Goal: Task Accomplishment & Management: Use online tool/utility

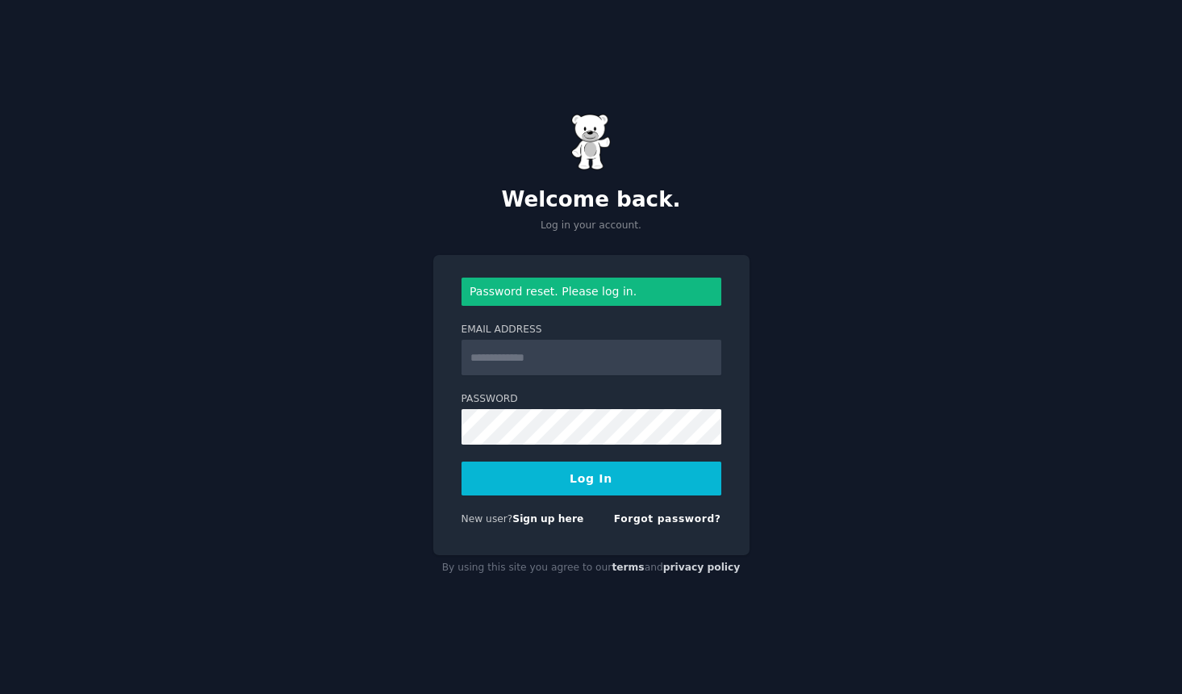
click at [565, 360] on input "Email Address" at bounding box center [592, 358] width 260 height 36
type input "**********"
click at [462, 462] on button "Log In" at bounding box center [592, 479] width 260 height 34
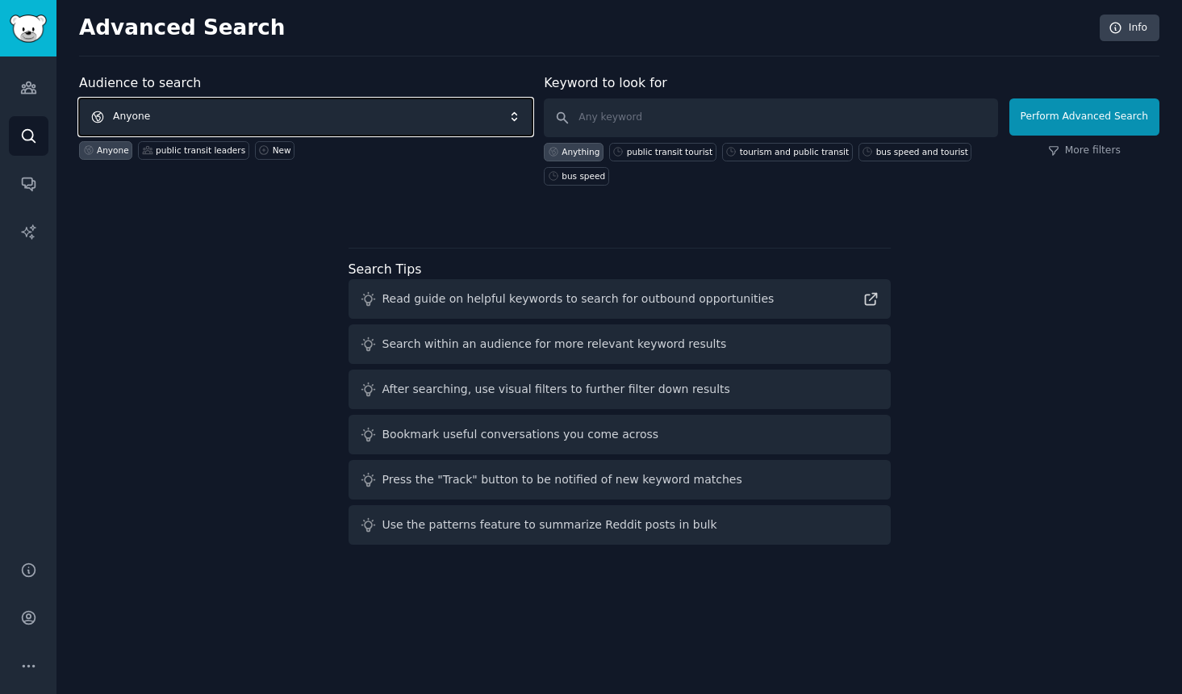
click at [193, 116] on span "Anyone" at bounding box center [306, 116] width 454 height 37
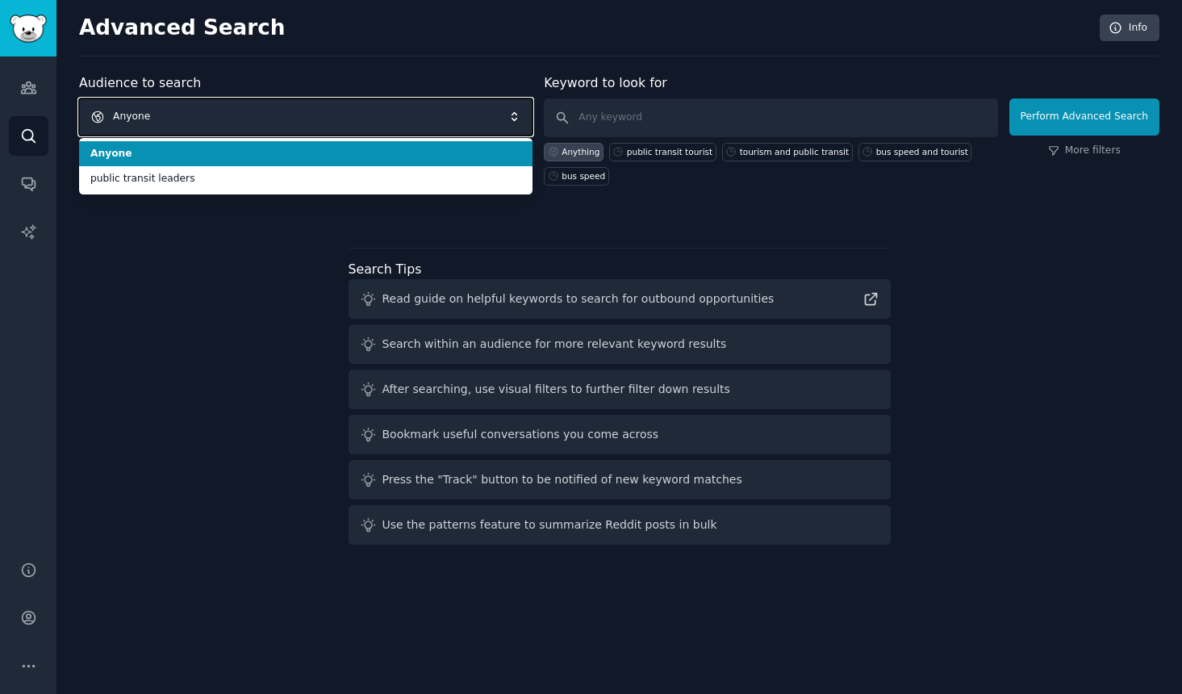
click at [193, 116] on span "Anyone" at bounding box center [306, 116] width 454 height 37
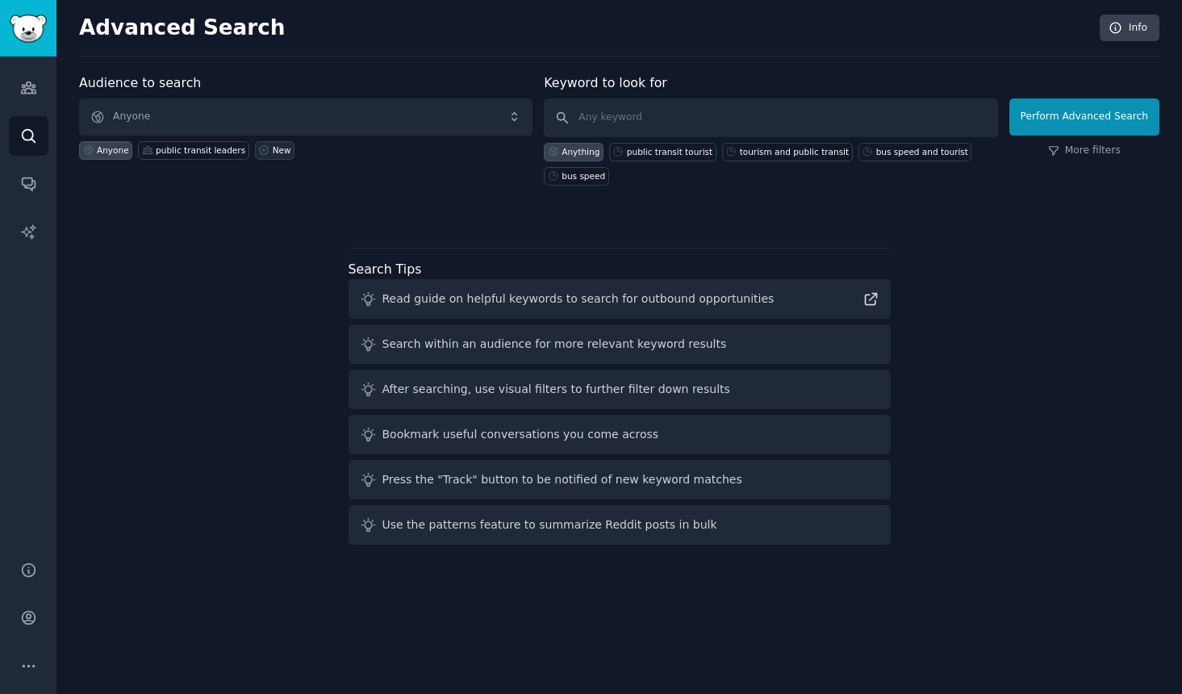
click at [258, 149] on icon at bounding box center [263, 149] width 11 height 11
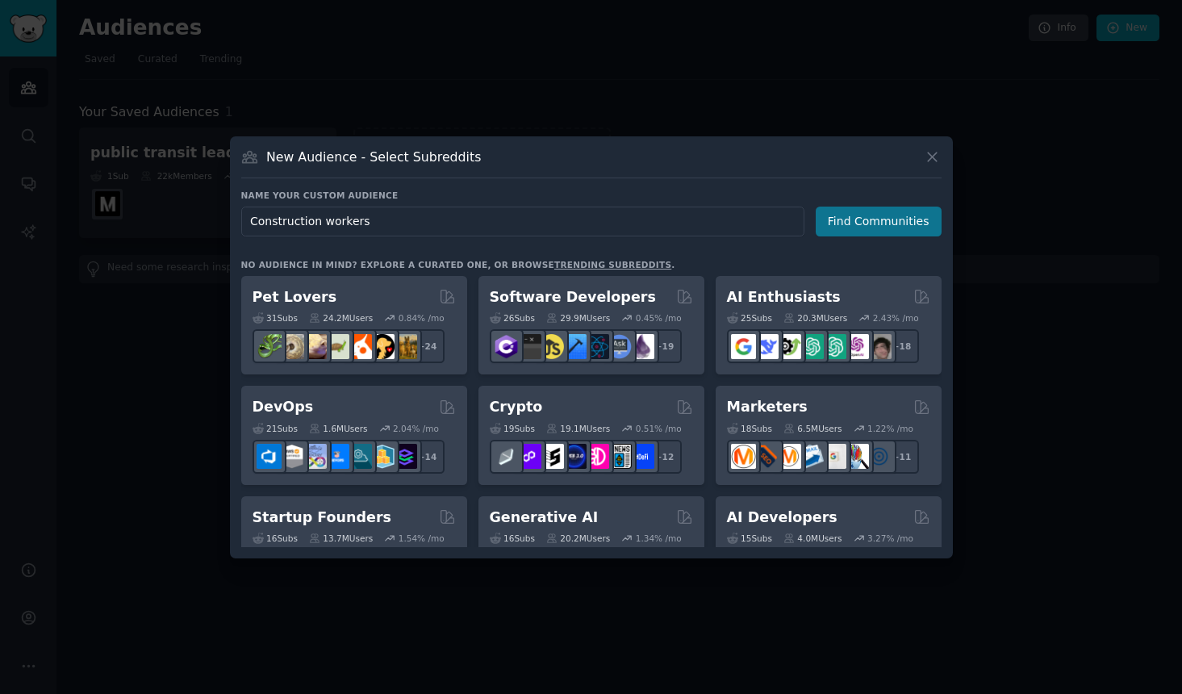
type input "Construction workers"
click at [876, 229] on button "Find Communities" at bounding box center [879, 222] width 126 height 30
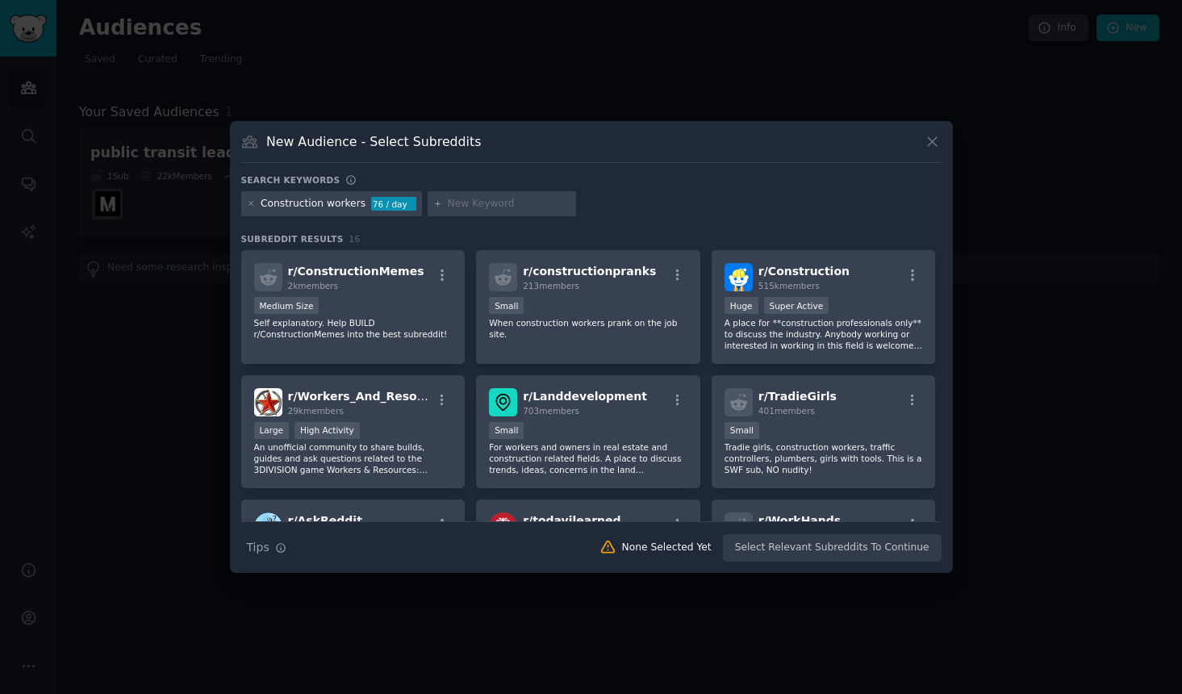
click at [478, 202] on input "text" at bounding box center [509, 204] width 123 height 15
type input "electrical workers"
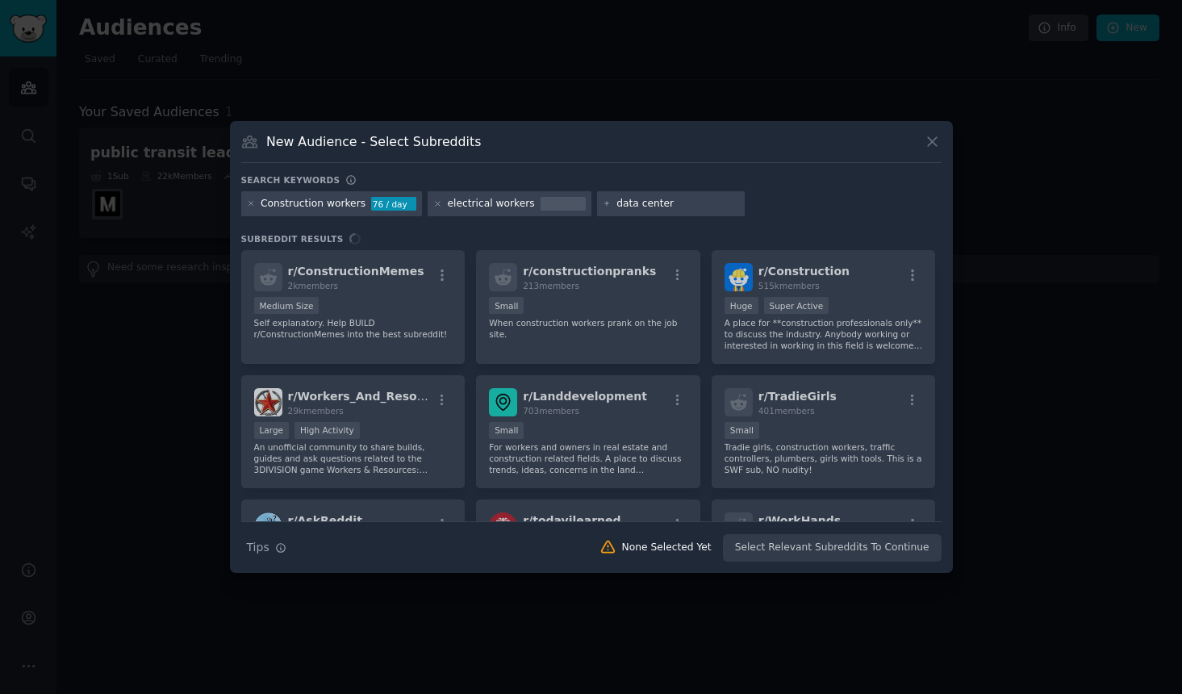
type input "data centers"
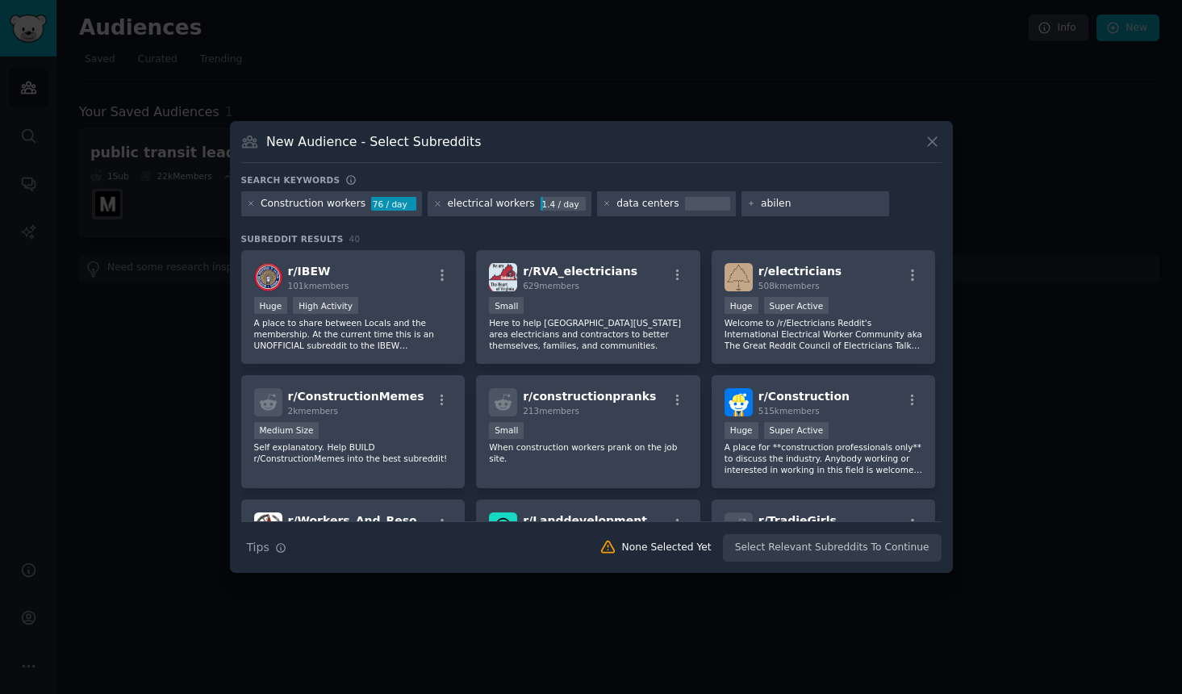
type input "abilene"
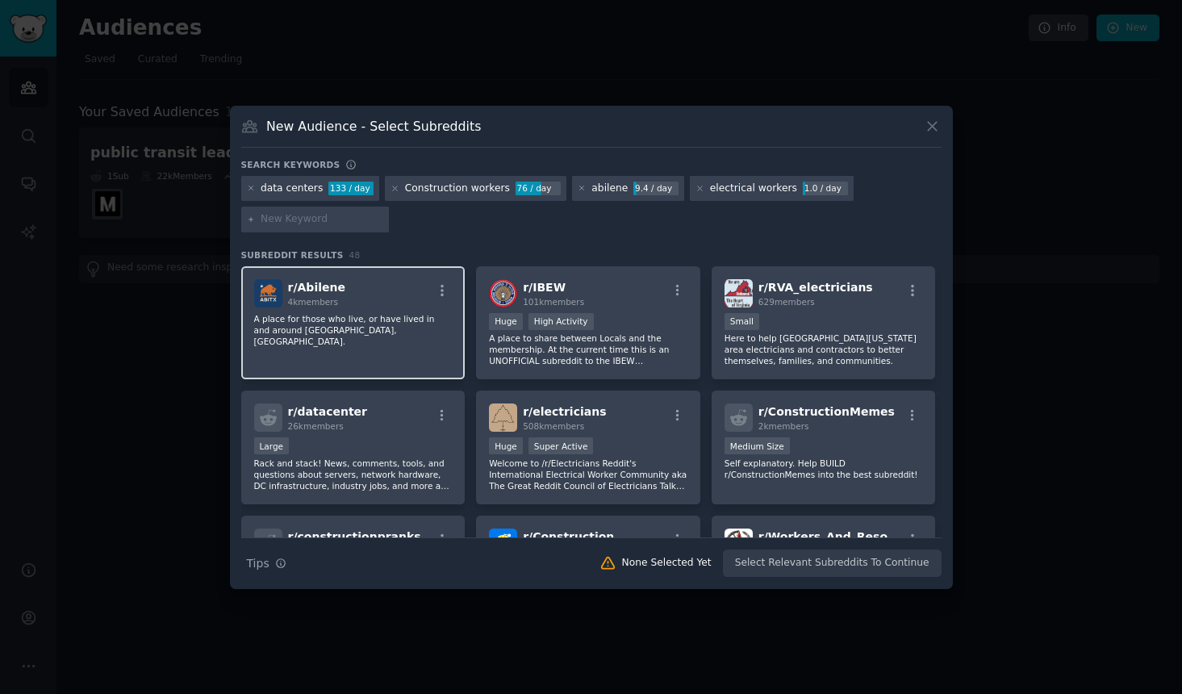
click at [311, 293] on span "r/ Abilene" at bounding box center [316, 287] width 57 height 13
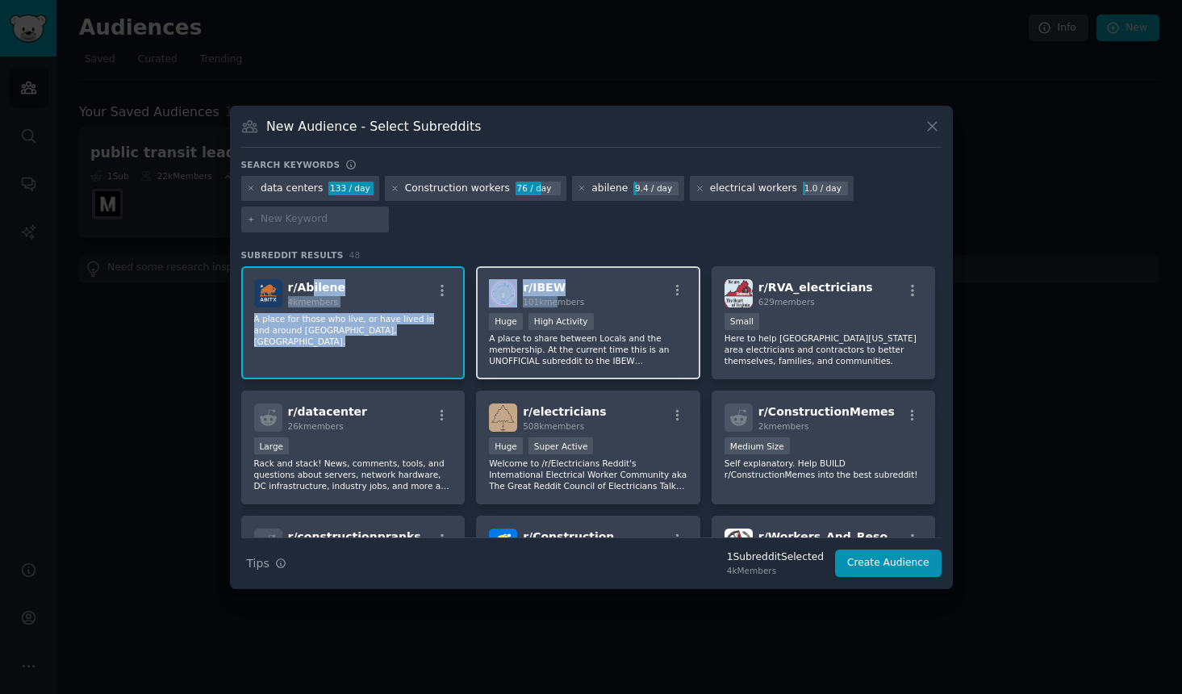
click at [550, 297] on span "101k members" at bounding box center [553, 302] width 61 height 10
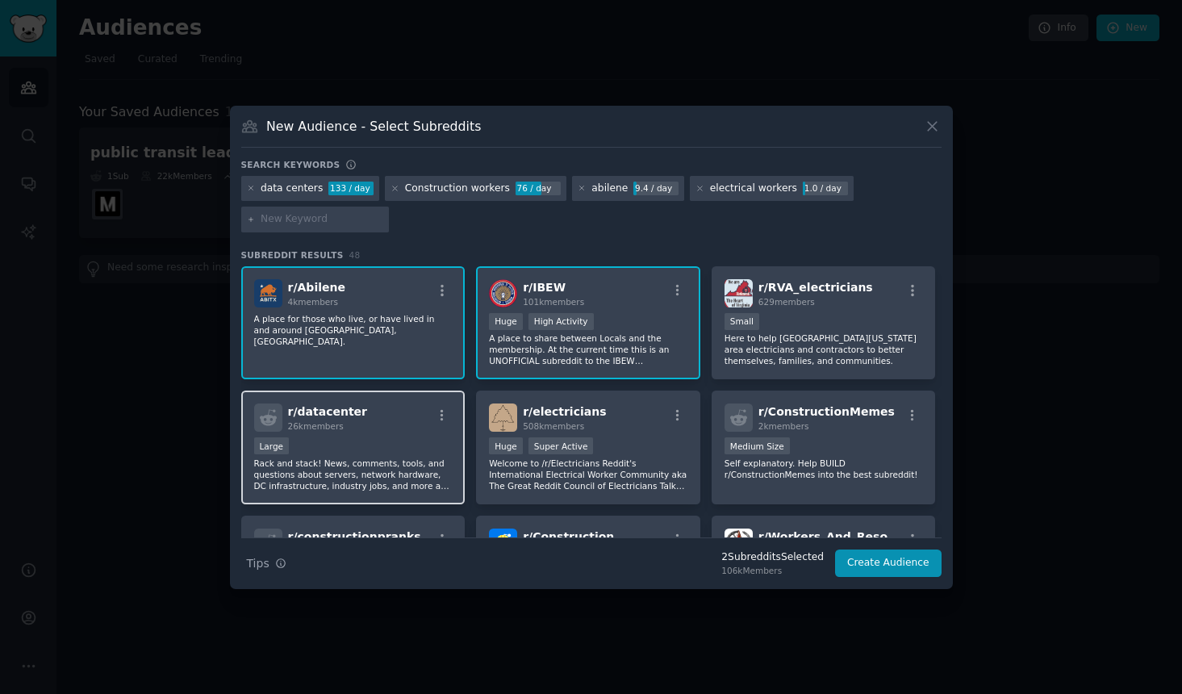
click at [353, 478] on p "Rack and stack! News, comments, tools, and questions about servers, network har…" at bounding box center [353, 475] width 199 height 34
click at [363, 307] on div "r/ Abilene 4k members A place for those who live, or have lived in and around A…" at bounding box center [353, 323] width 224 height 114
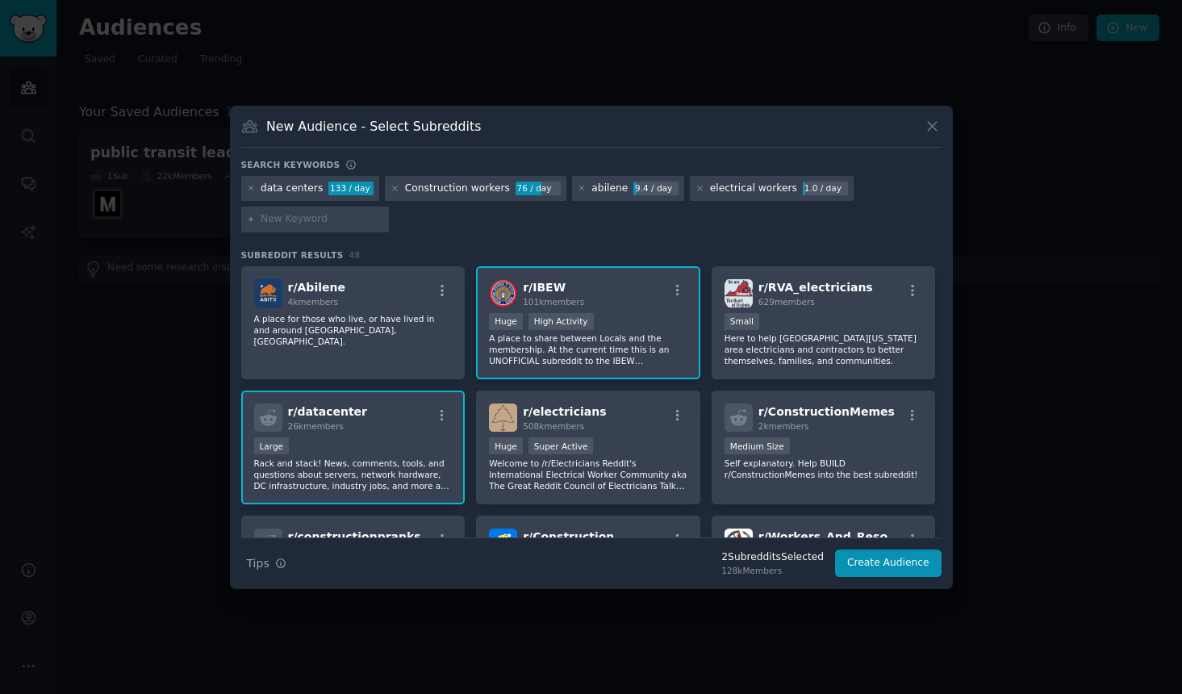
click at [410, 419] on div "r/ datacenter 26k members" at bounding box center [353, 418] width 199 height 28
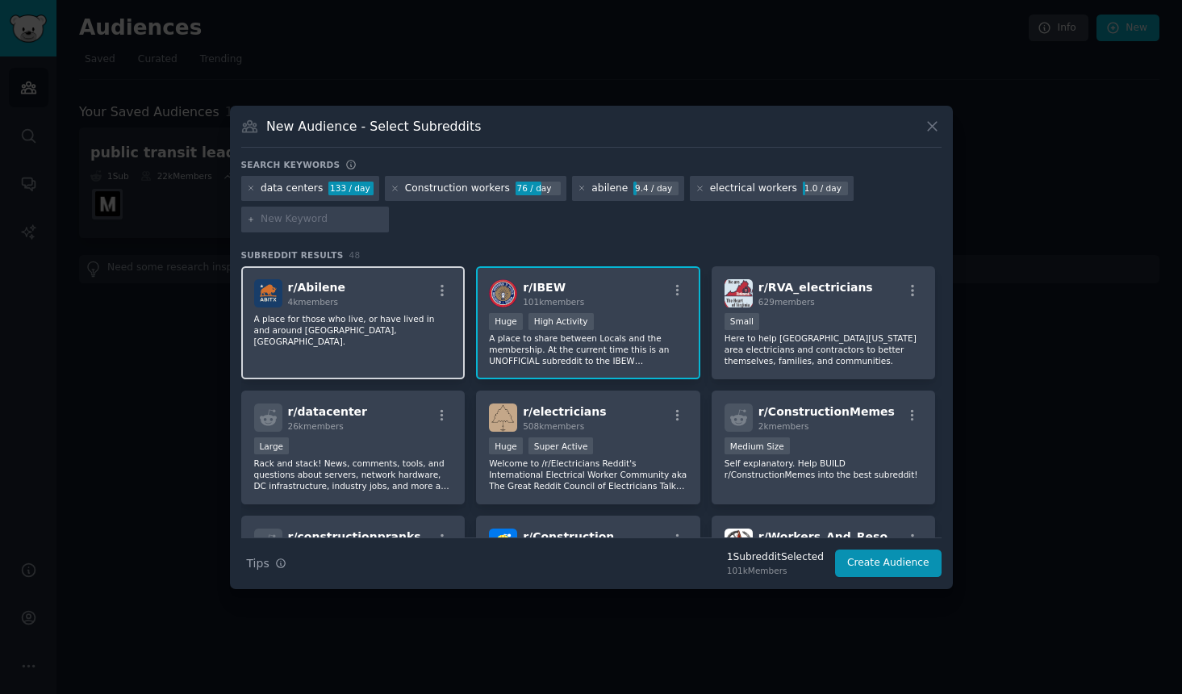
click at [421, 337] on div "r/ Abilene 4k members A place for those who live, or have lived in and around A…" at bounding box center [353, 323] width 224 height 114
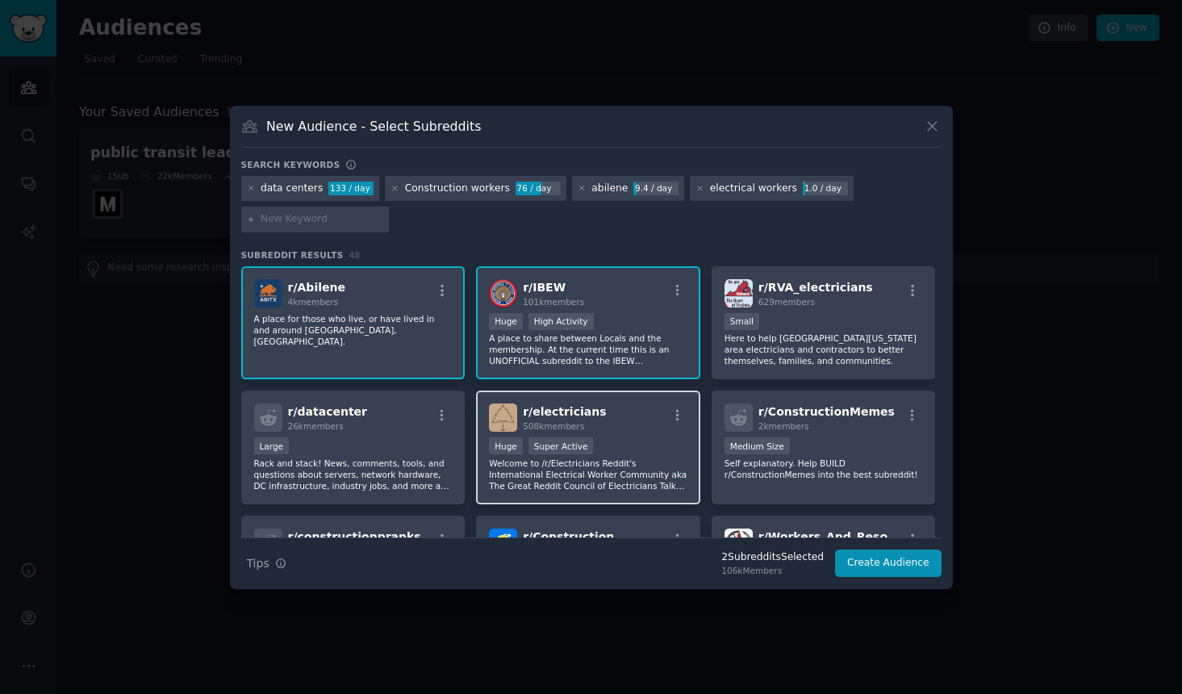
click at [618, 433] on div "r/ electricians 508k members 100,000 - 1,000,000 members Huge Super Active Welc…" at bounding box center [588, 448] width 224 height 114
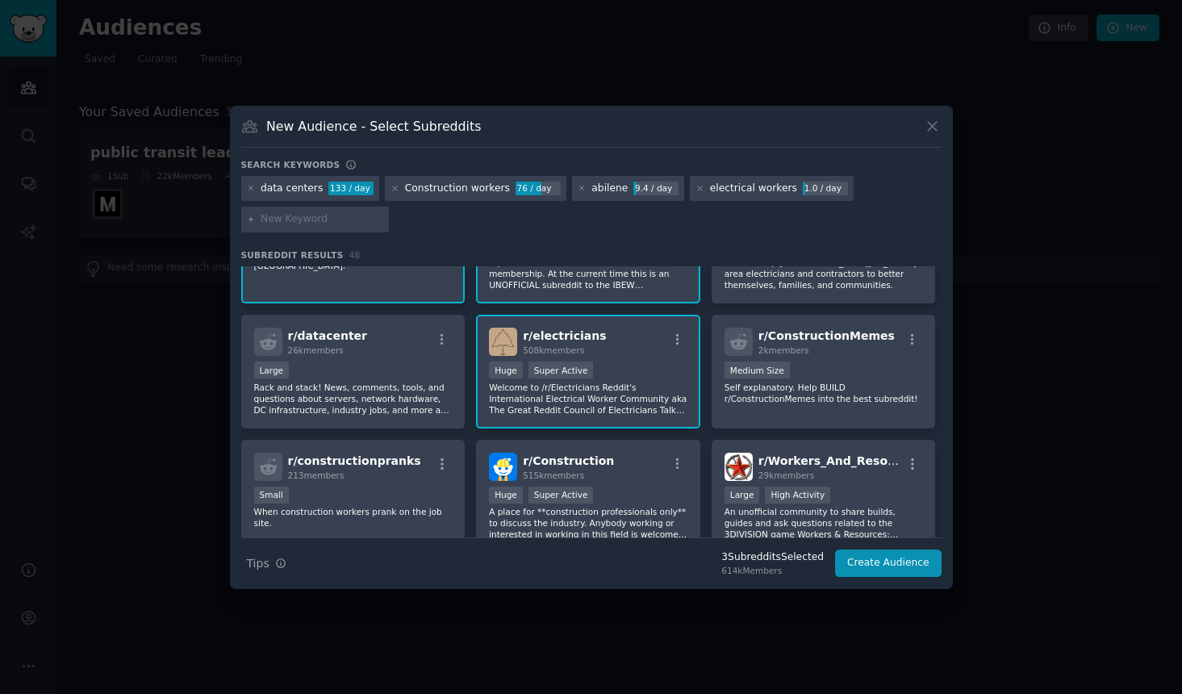
scroll to position [81, 0]
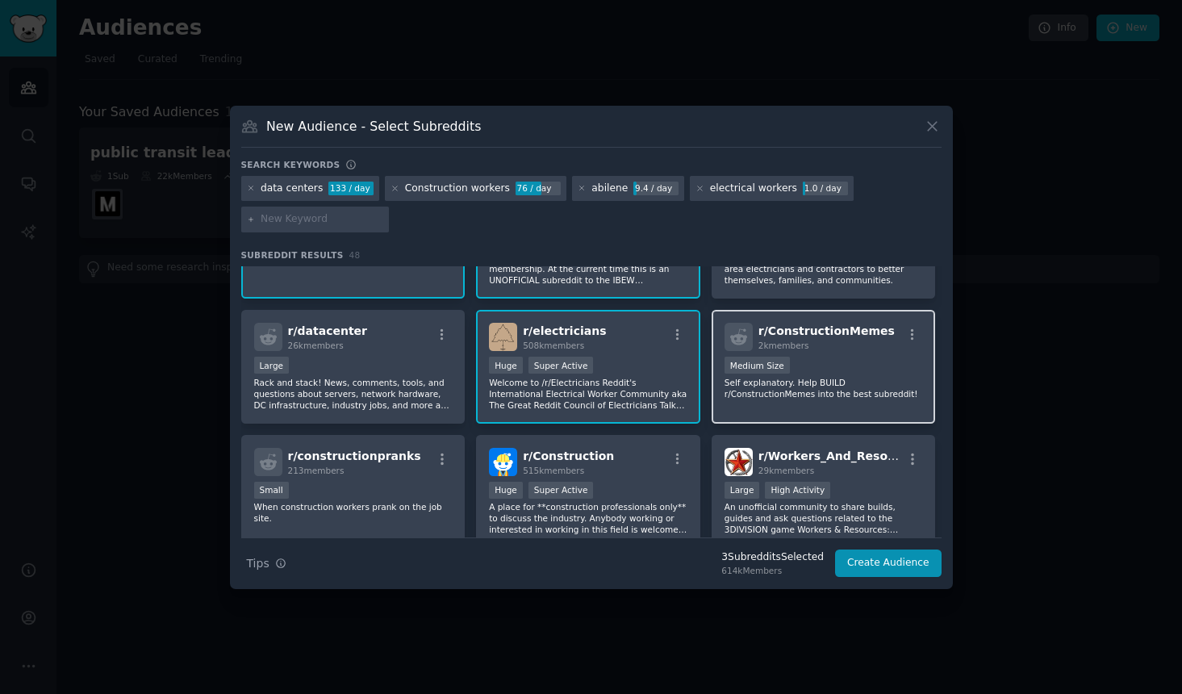
click at [784, 386] on p "Self explanatory. Help BUILD r/ConstructionMemes into the best subreddit!" at bounding box center [824, 388] width 199 height 23
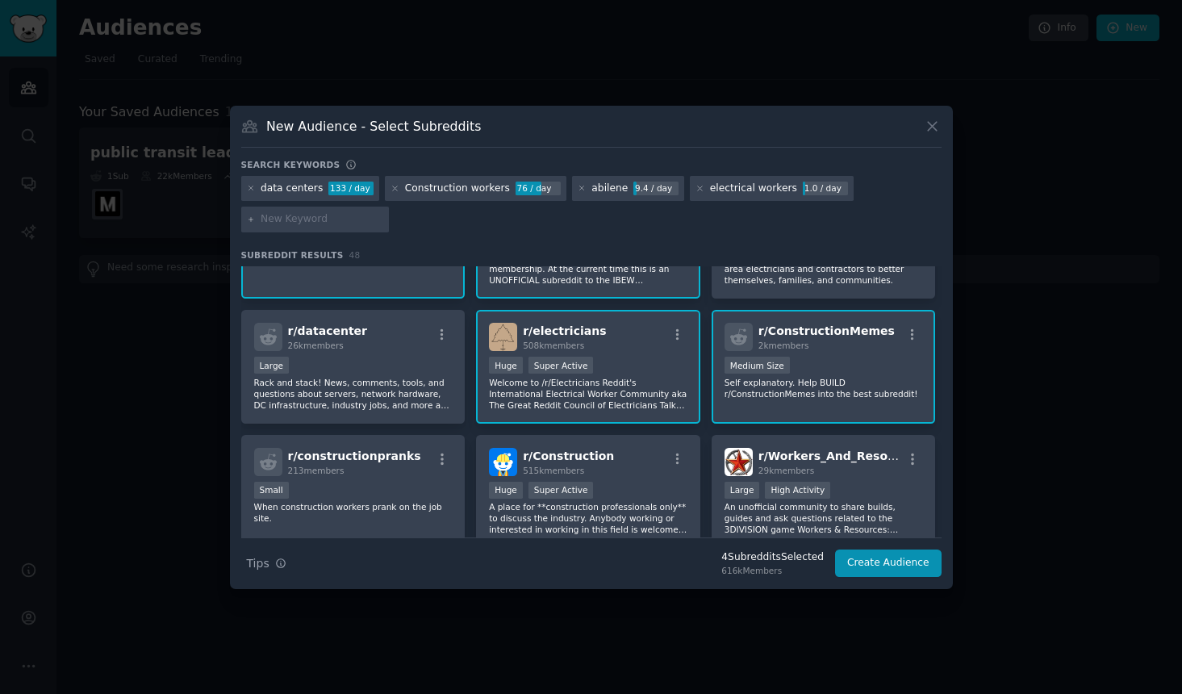
click at [772, 353] on div "r/ ConstructionMemes 2k members 1000 - 10,000 members Medium Size Self explanat…" at bounding box center [824, 367] width 224 height 114
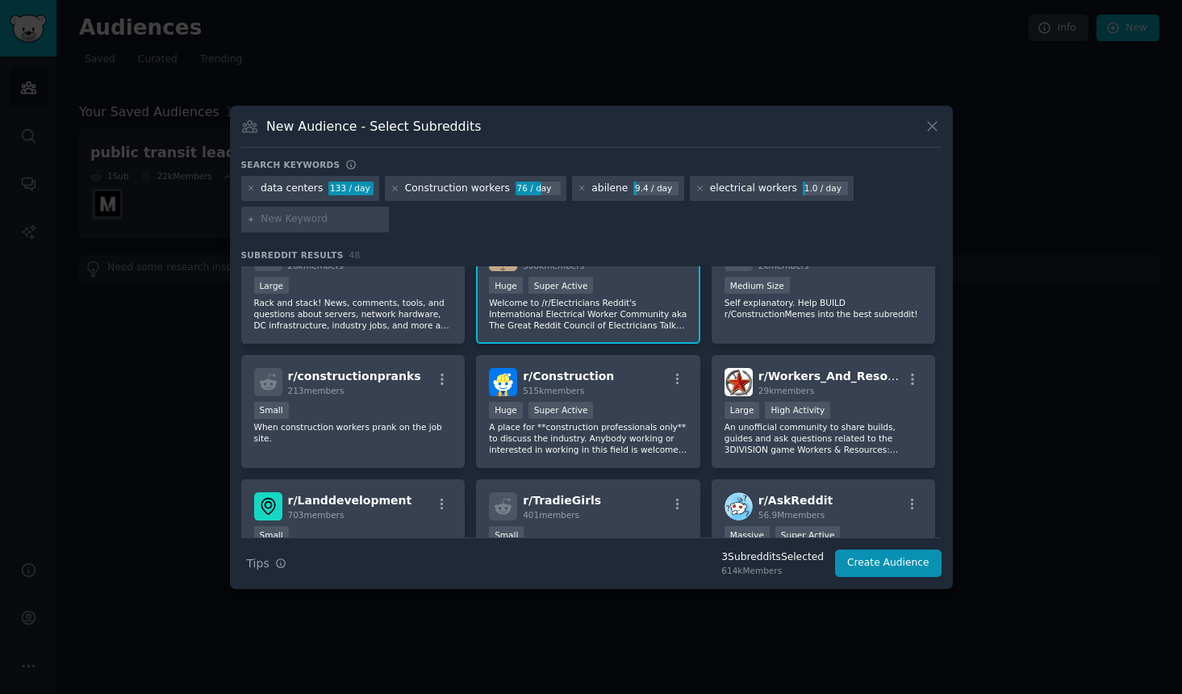
scroll to position [161, 0]
click at [638, 388] on div "r/ Construction 515k members" at bounding box center [588, 381] width 199 height 28
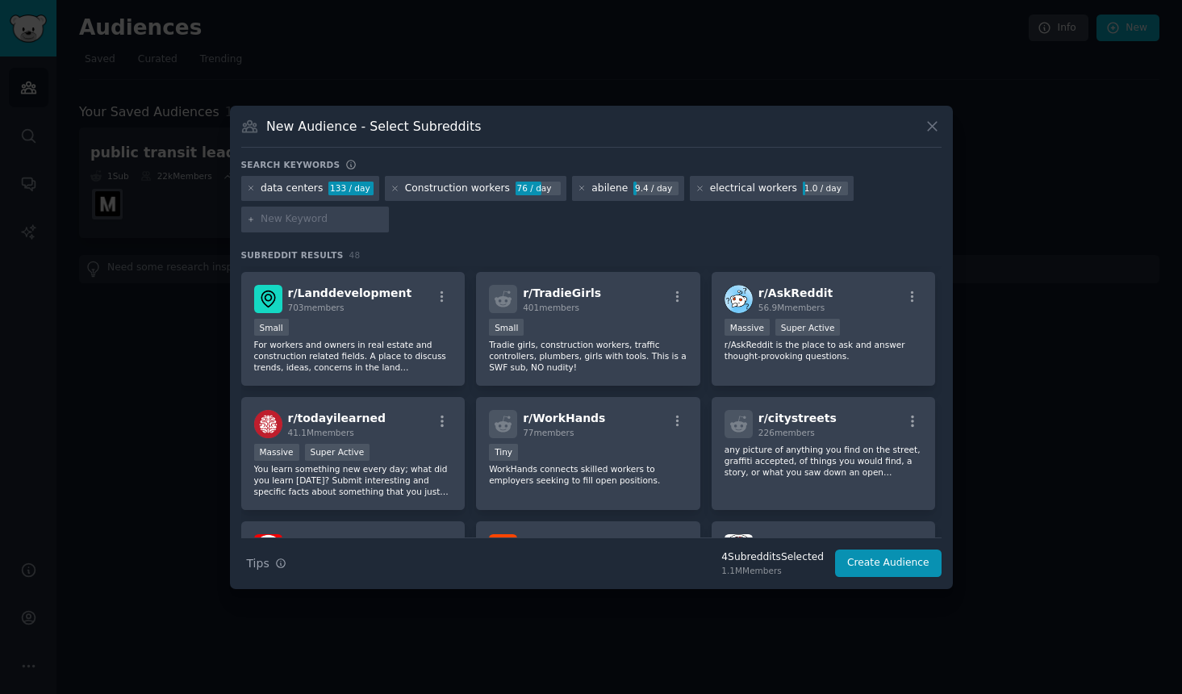
scroll to position [404, 0]
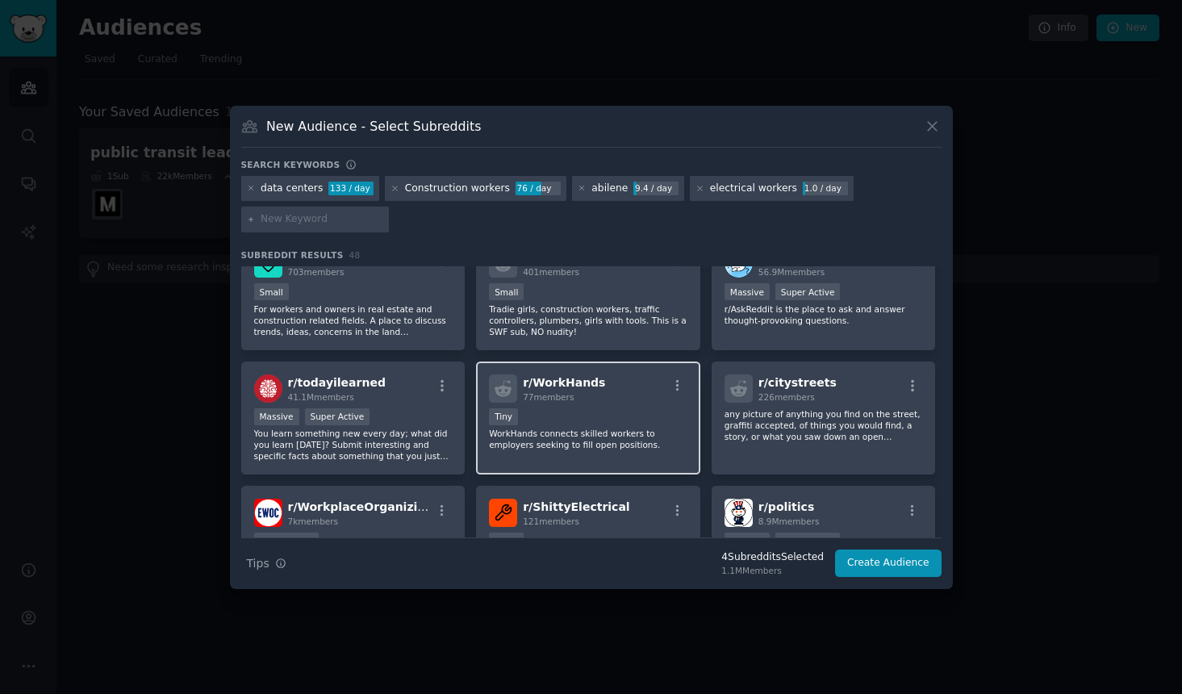
click at [621, 421] on div "Tiny" at bounding box center [588, 418] width 199 height 20
click at [631, 395] on div "r/ WorkHands 77 members" at bounding box center [588, 388] width 199 height 28
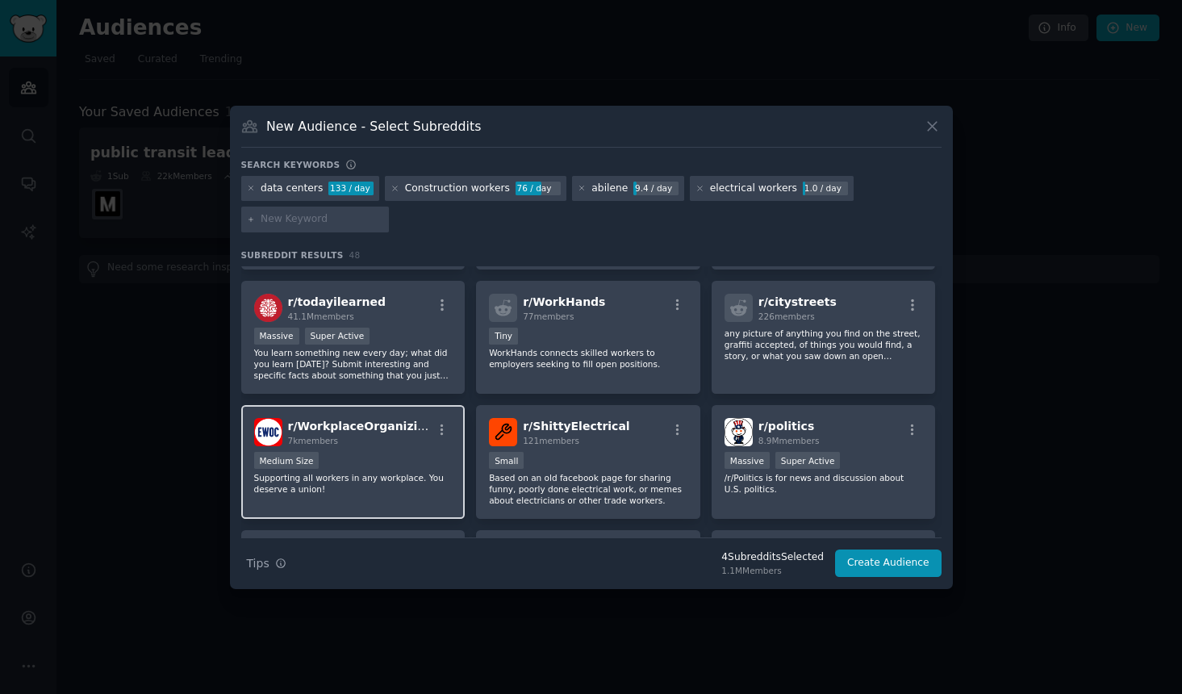
click at [330, 488] on p "Supporting all workers in any workplace. You deserve a union!" at bounding box center [353, 483] width 199 height 23
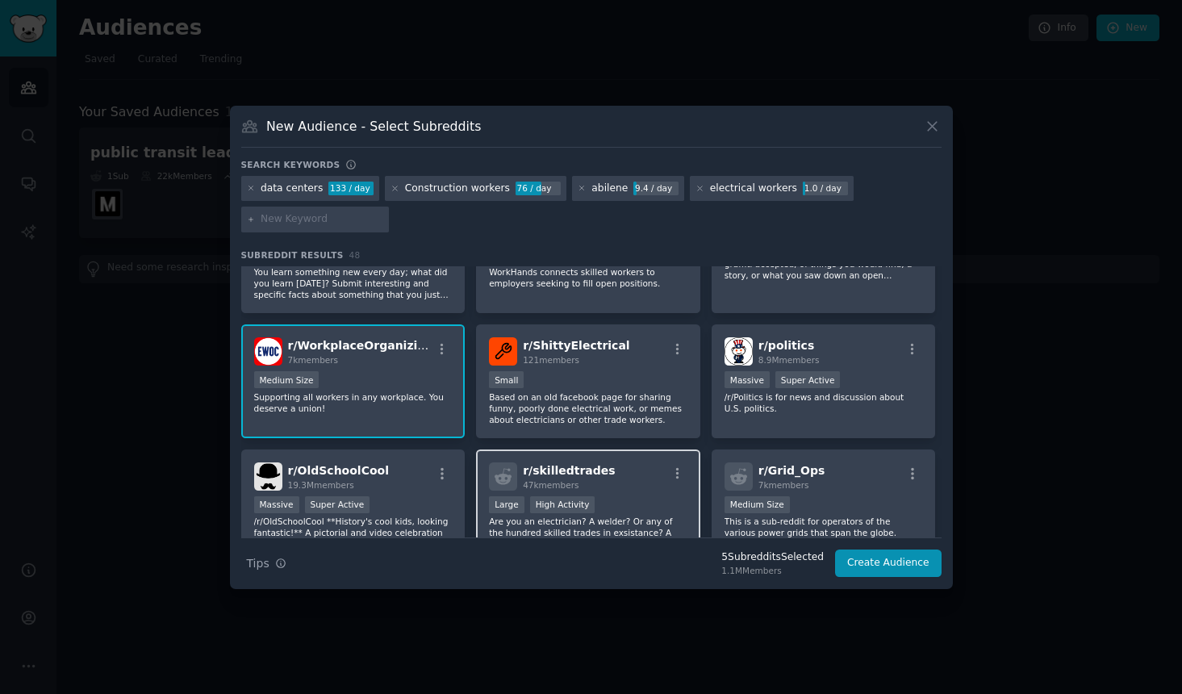
scroll to position [646, 0]
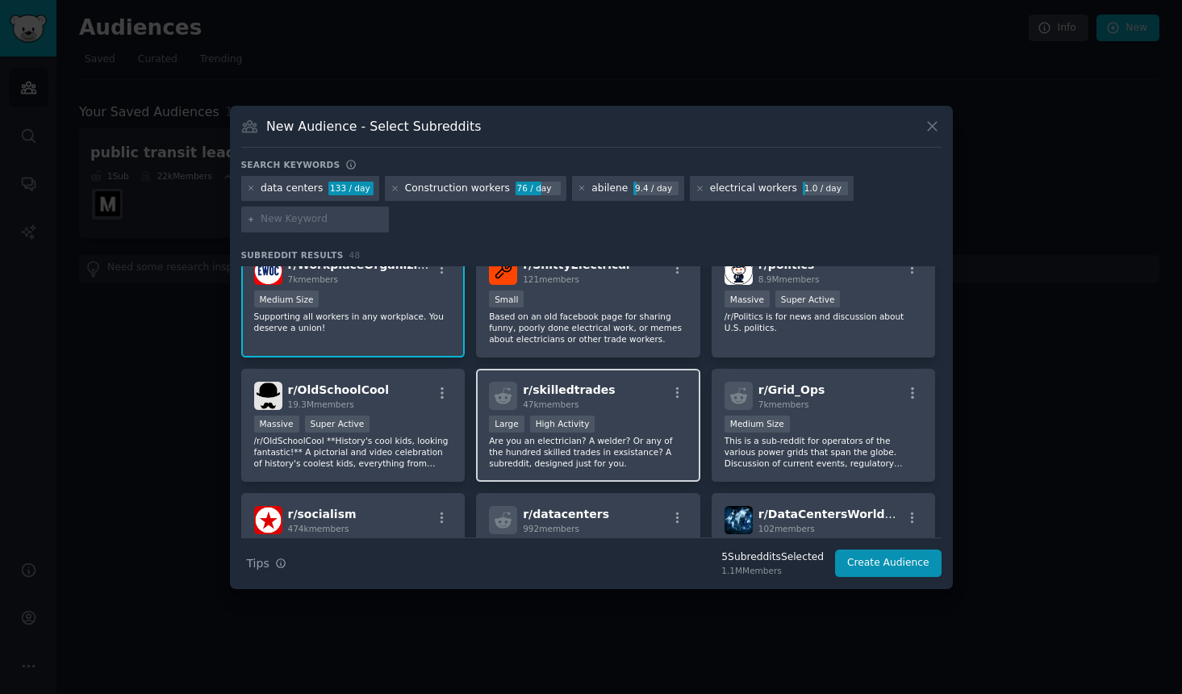
click at [624, 457] on p "Are you an electrician? A welder? Or any of the hundred skilled trades in exsis…" at bounding box center [588, 452] width 199 height 34
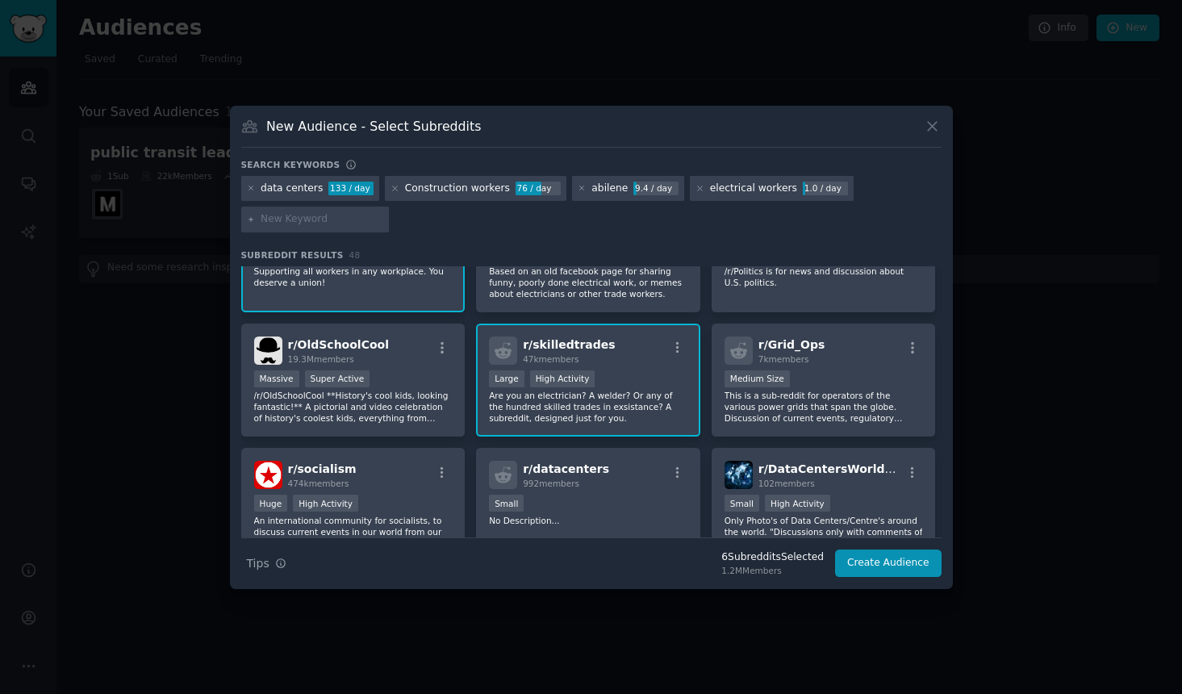
scroll to position [726, 0]
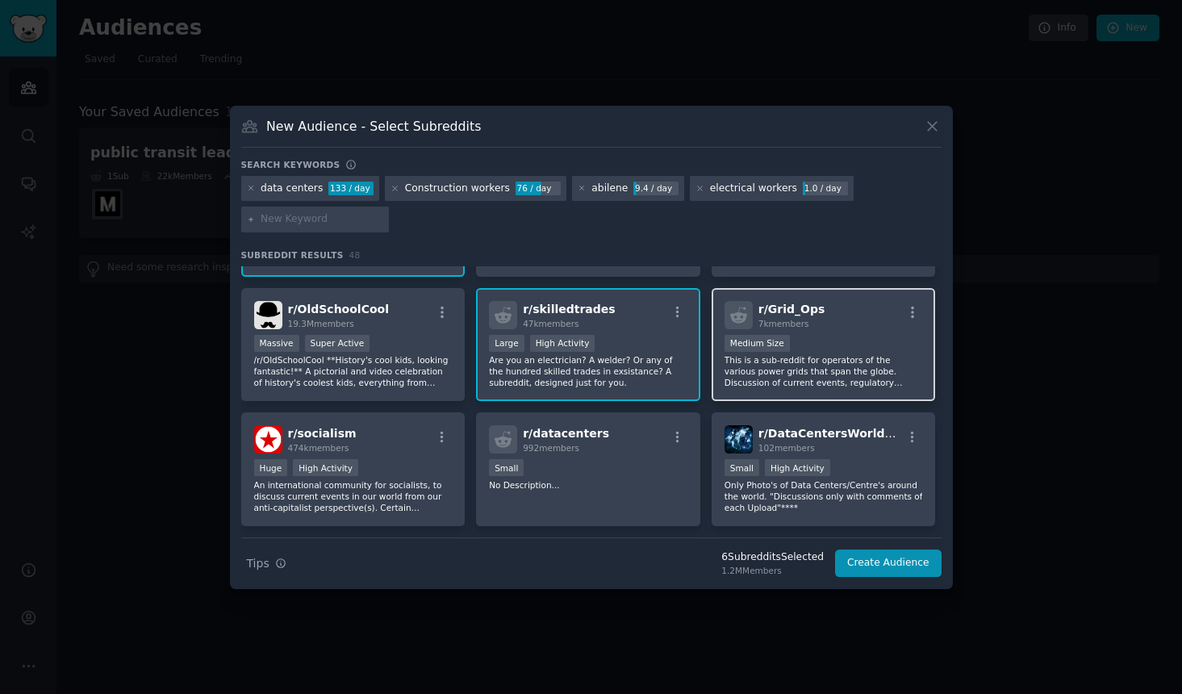
click at [763, 370] on p "This is a sub-reddit for operators of the various power grids that span the glo…" at bounding box center [824, 371] width 199 height 34
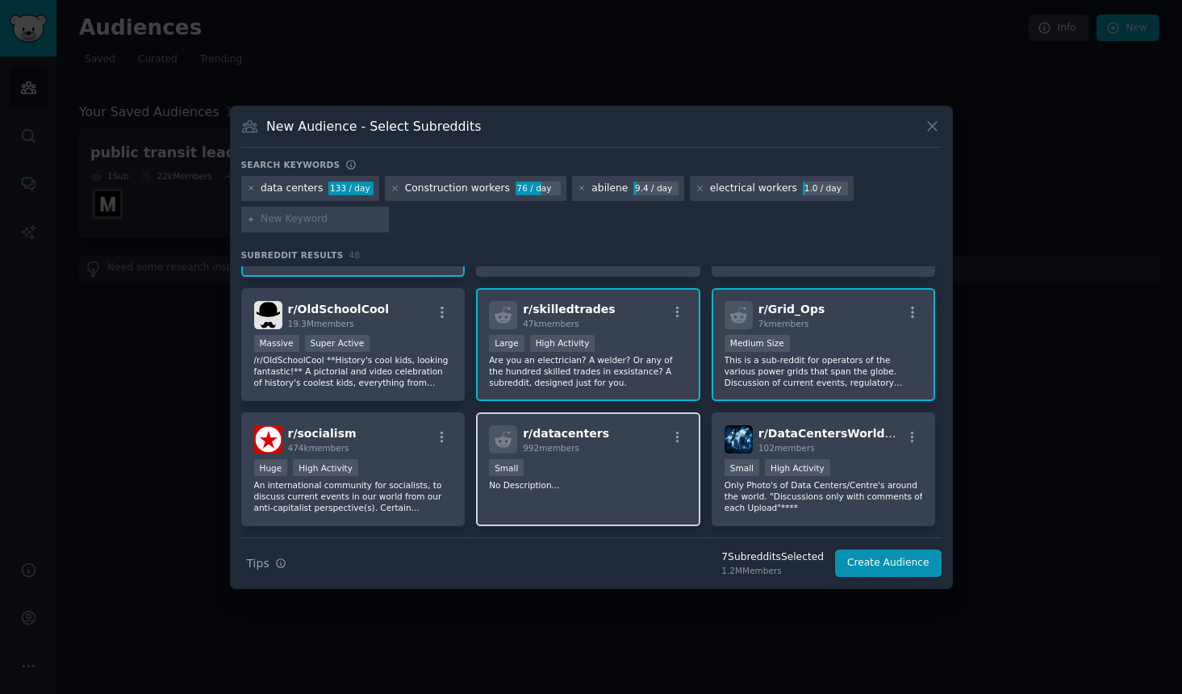
click at [630, 454] on div "r/ datacenters 992 members Small No Description..." at bounding box center [588, 469] width 224 height 114
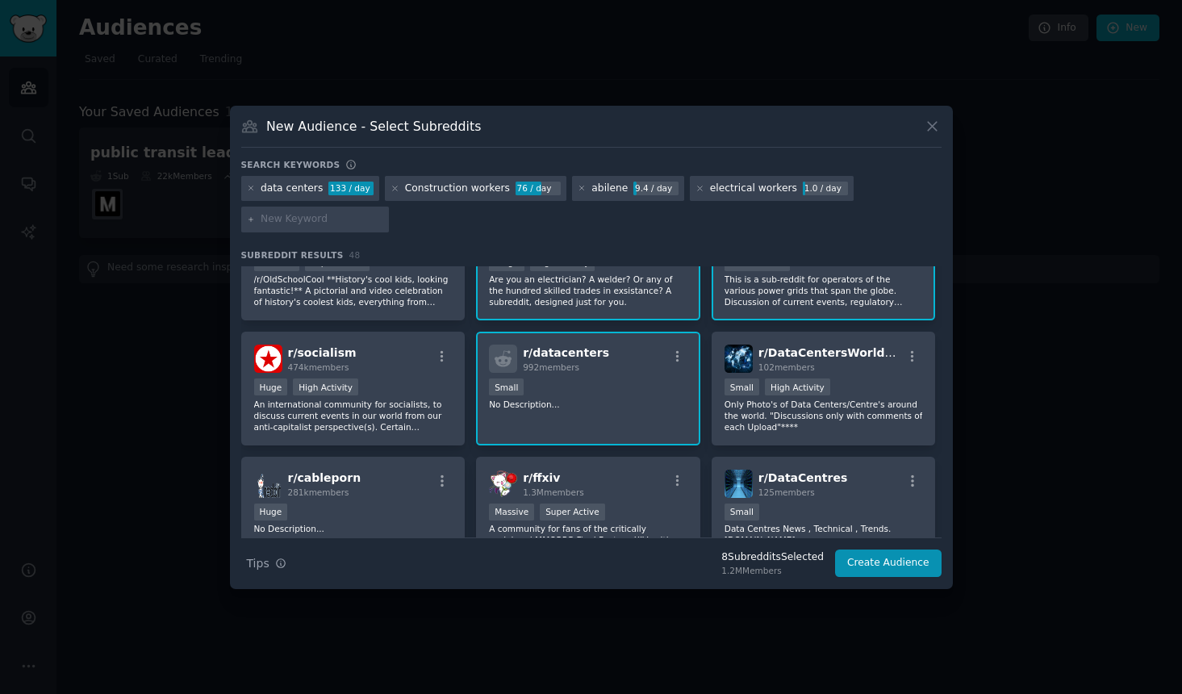
scroll to position [888, 0]
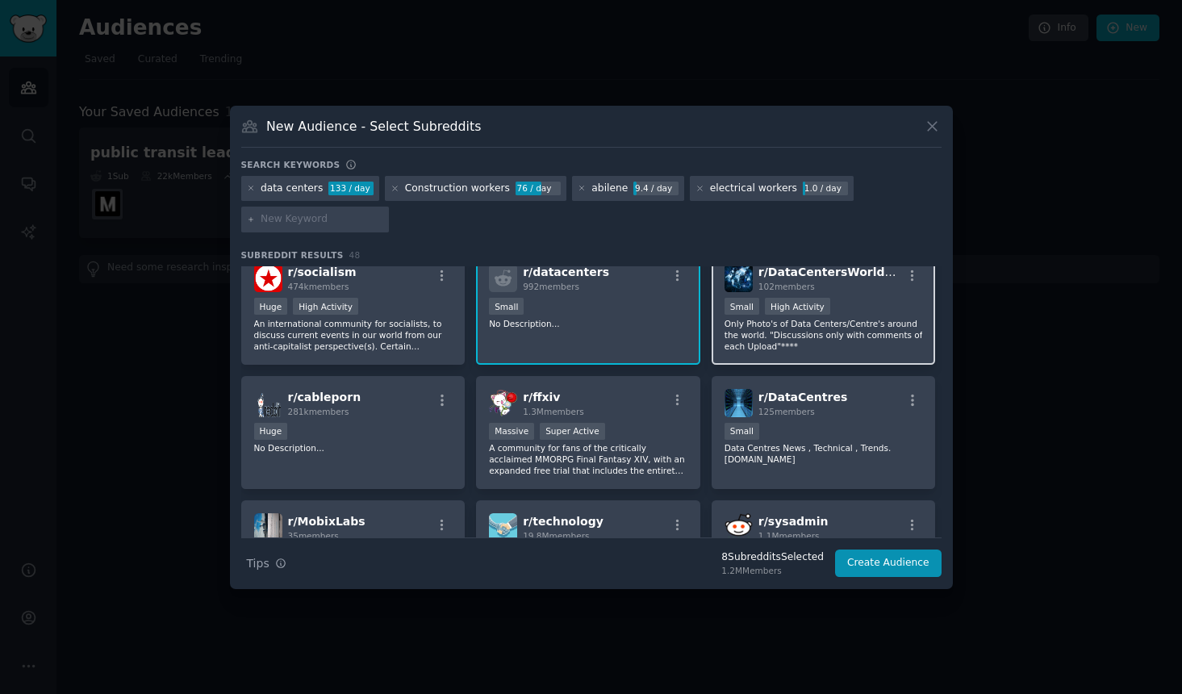
click at [816, 334] on p "Only Photo's of Data Centers/Centre's around the world. "Discussions only with …" at bounding box center [824, 335] width 199 height 34
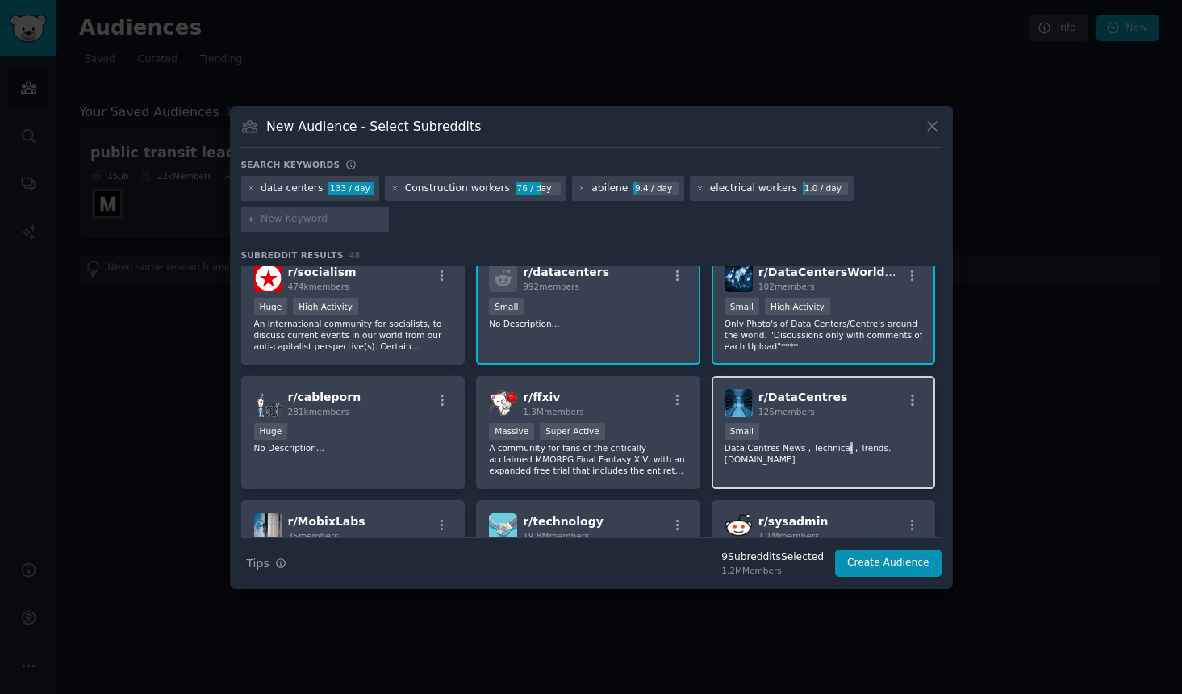
click at [833, 447] on p "Data Centres News , Technical , Trends. www.mohamedarafa1011.com" at bounding box center [824, 453] width 199 height 23
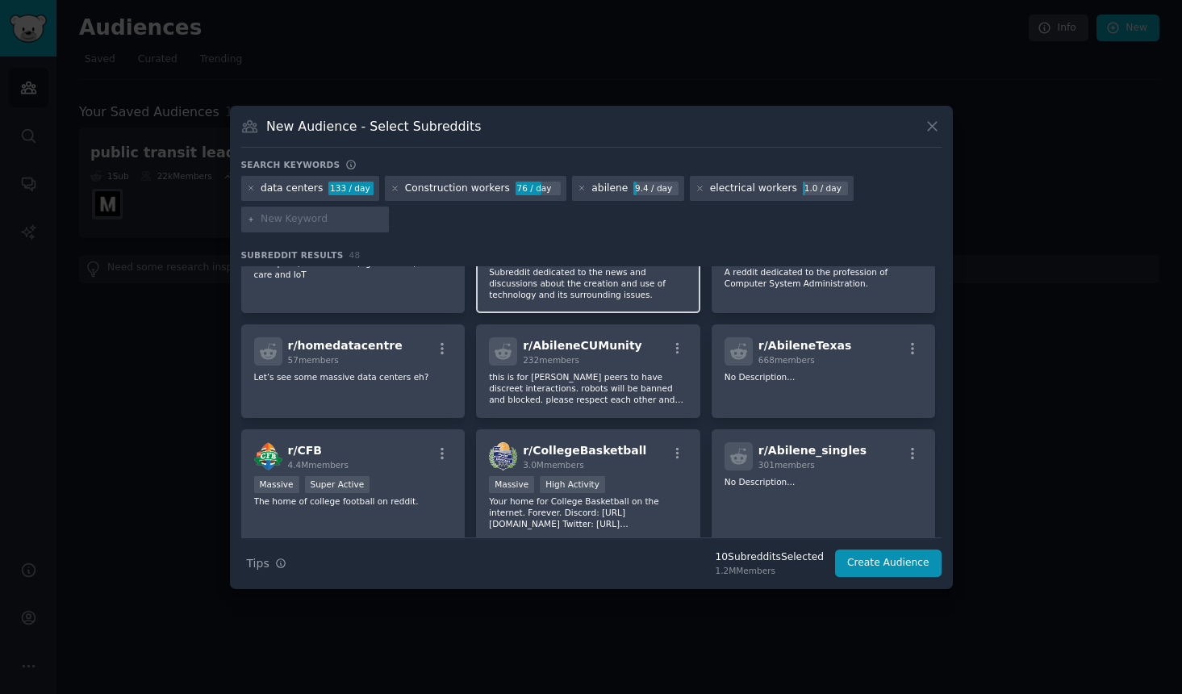
scroll to position [1211, 0]
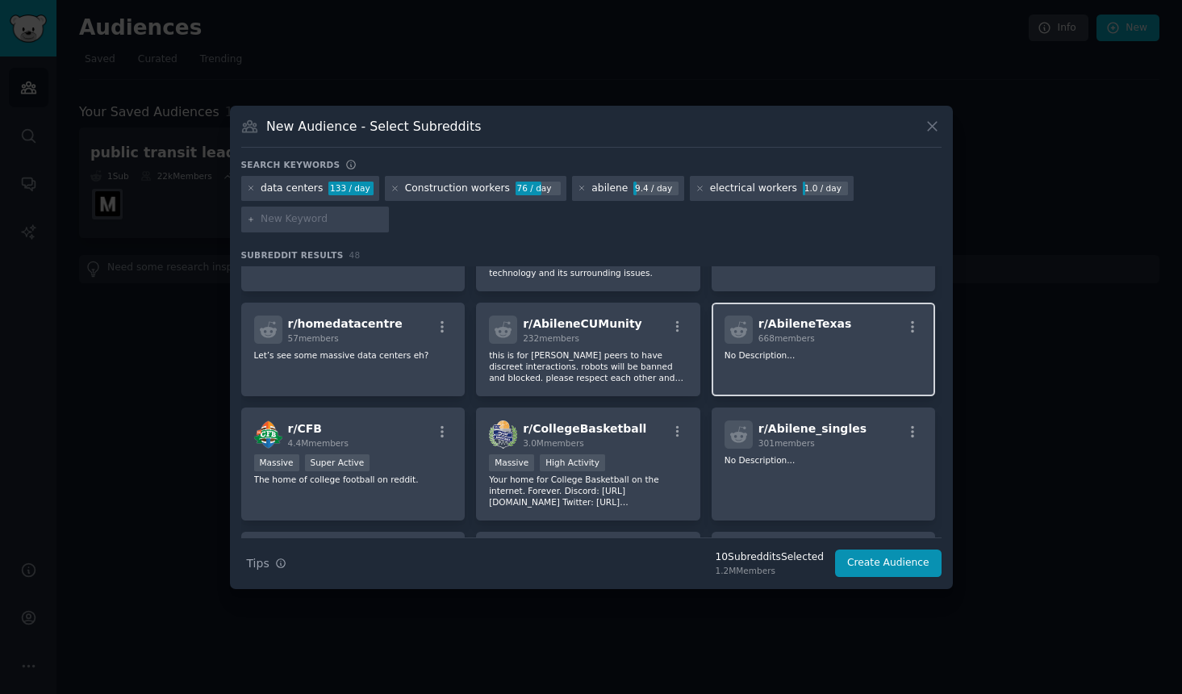
click at [780, 370] on div "r/ AbileneTexas 668 members No Description..." at bounding box center [824, 350] width 224 height 94
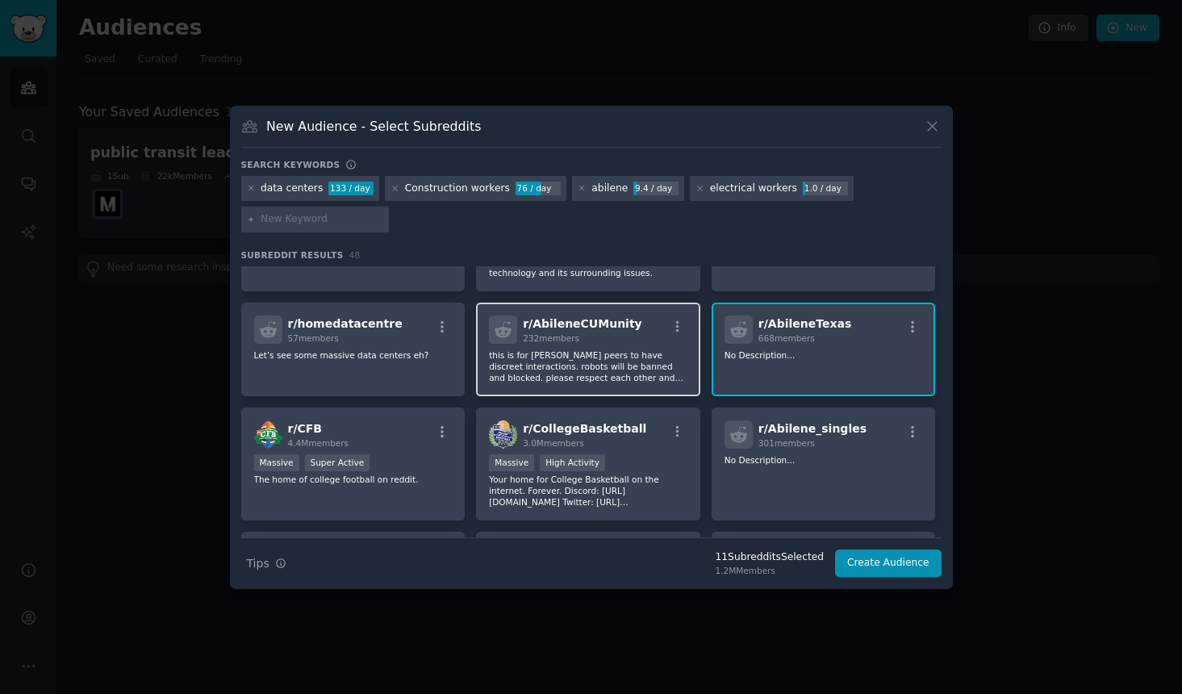
click at [617, 375] on p "this is for Abilene peers to have discreet interactions. robots will be banned …" at bounding box center [588, 366] width 199 height 34
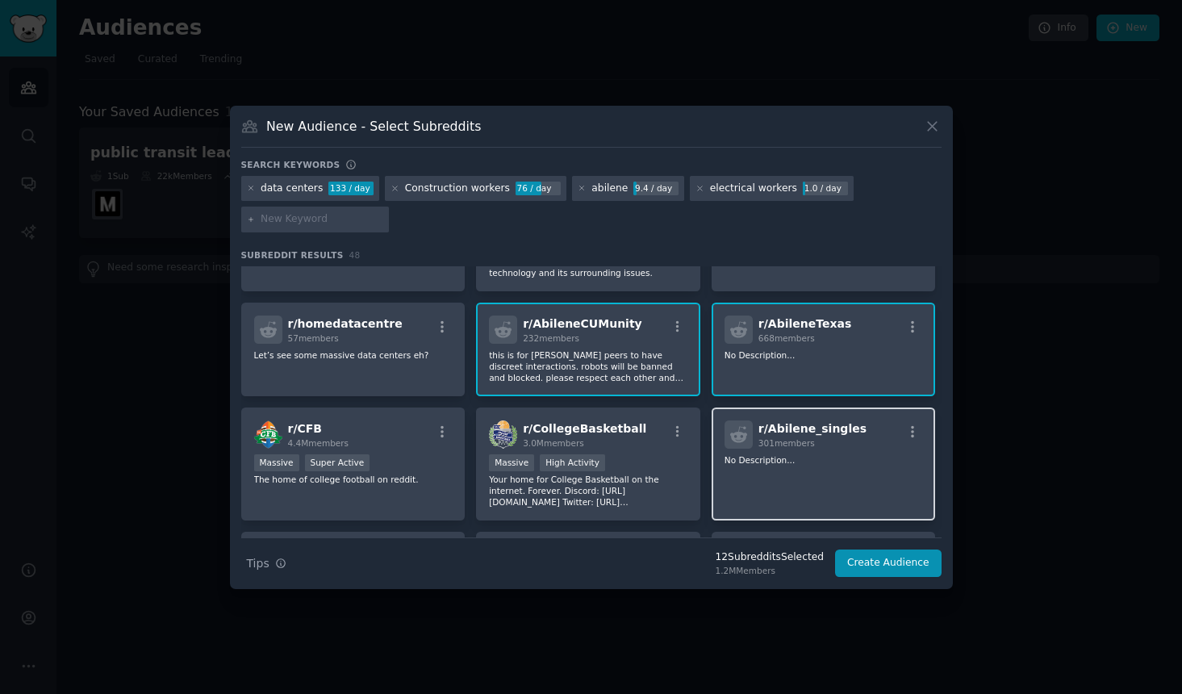
click at [740, 478] on div "r/ Abilene_singles 301 members No Description..." at bounding box center [824, 465] width 224 height 114
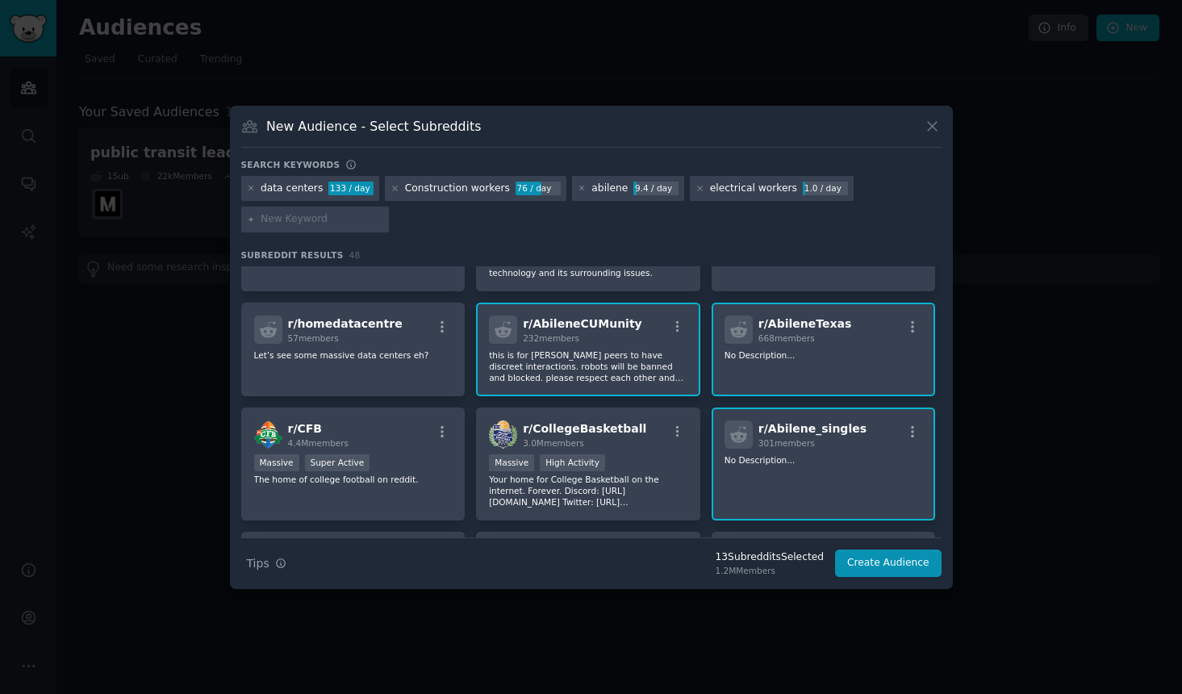
click at [764, 455] on p "No Description..." at bounding box center [824, 459] width 199 height 11
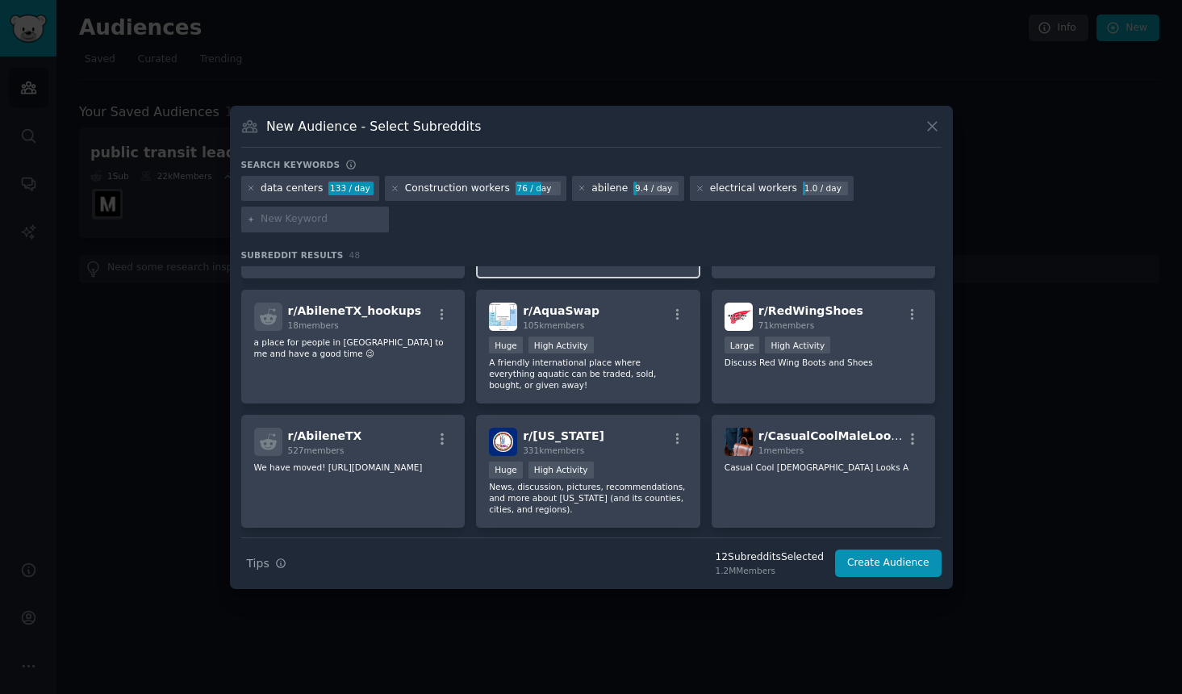
scroll to position [1533, 0]
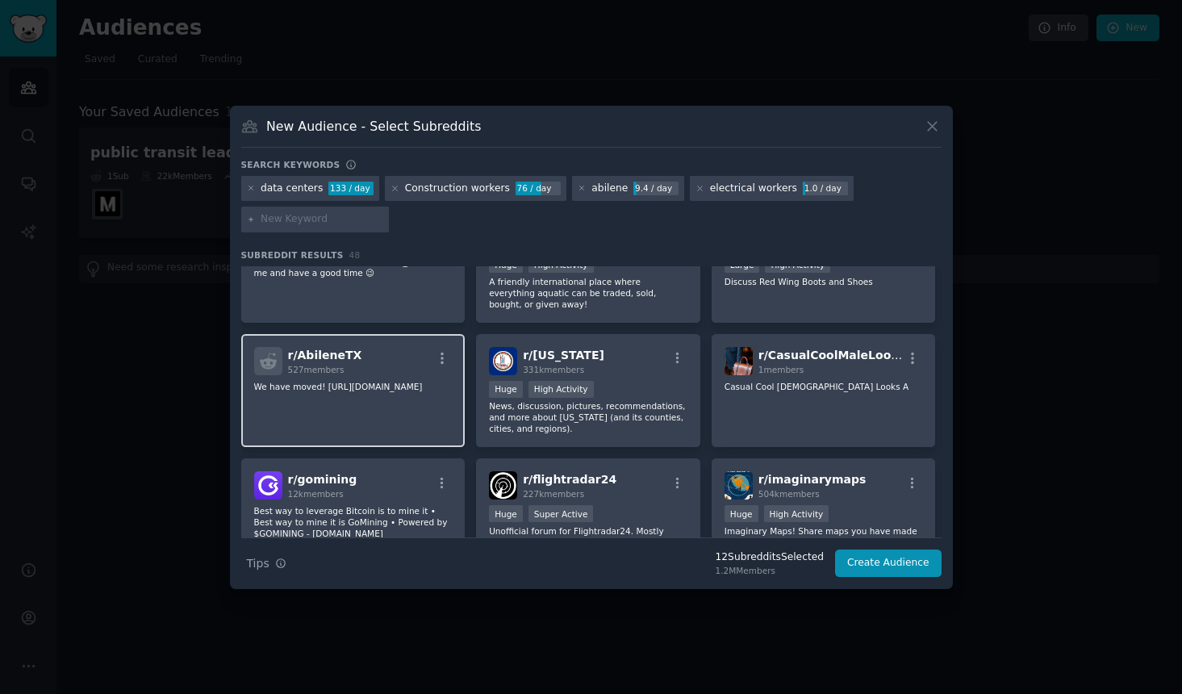
click at [307, 399] on div "r/ AbileneTX 527 members We have moved! https://www.reddit.com/r/Abilene/" at bounding box center [353, 391] width 224 height 114
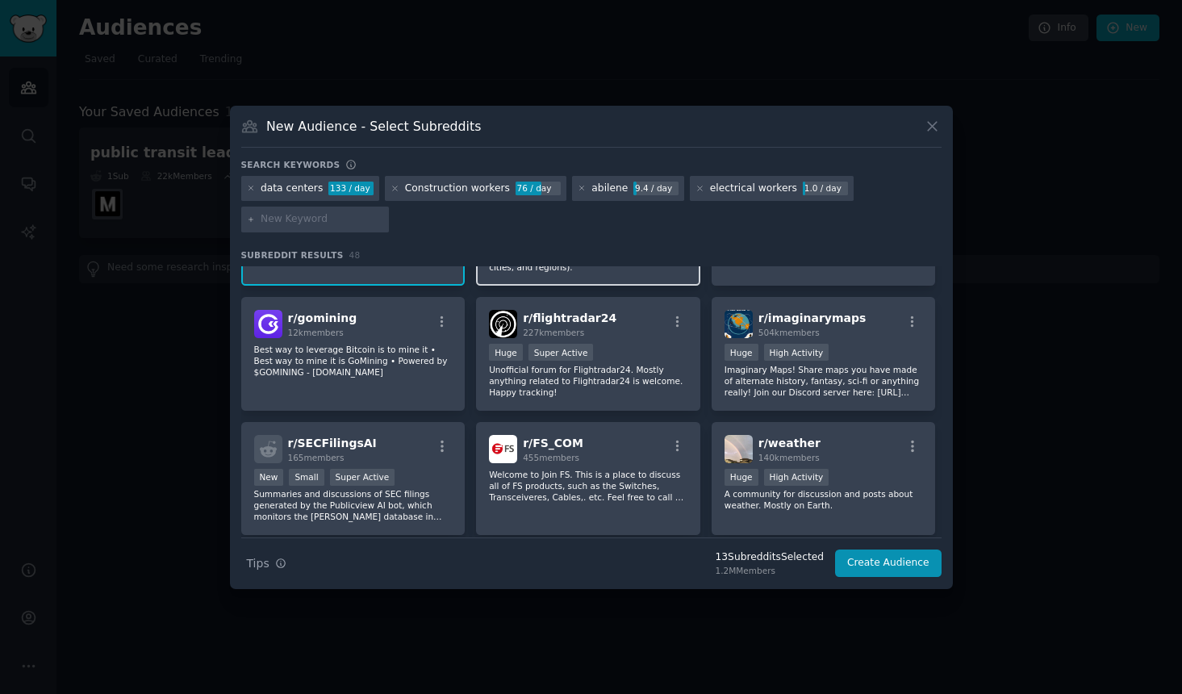
scroll to position [1738, 0]
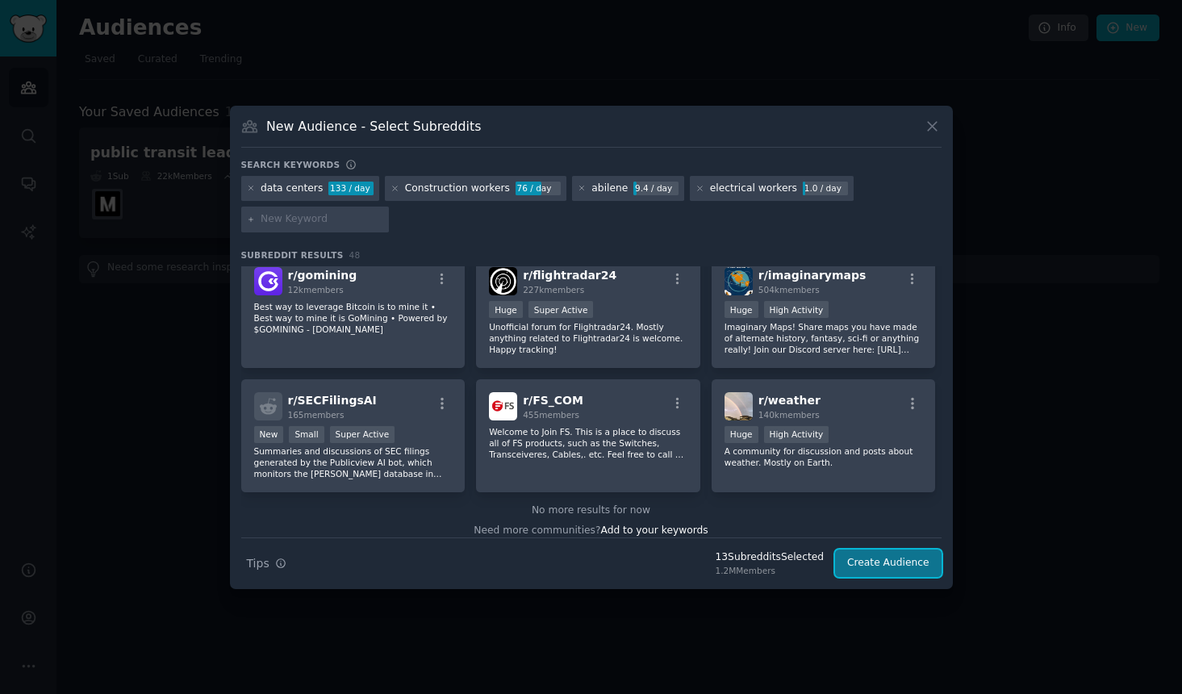
click at [891, 556] on button "Create Audience" at bounding box center [888, 563] width 107 height 27
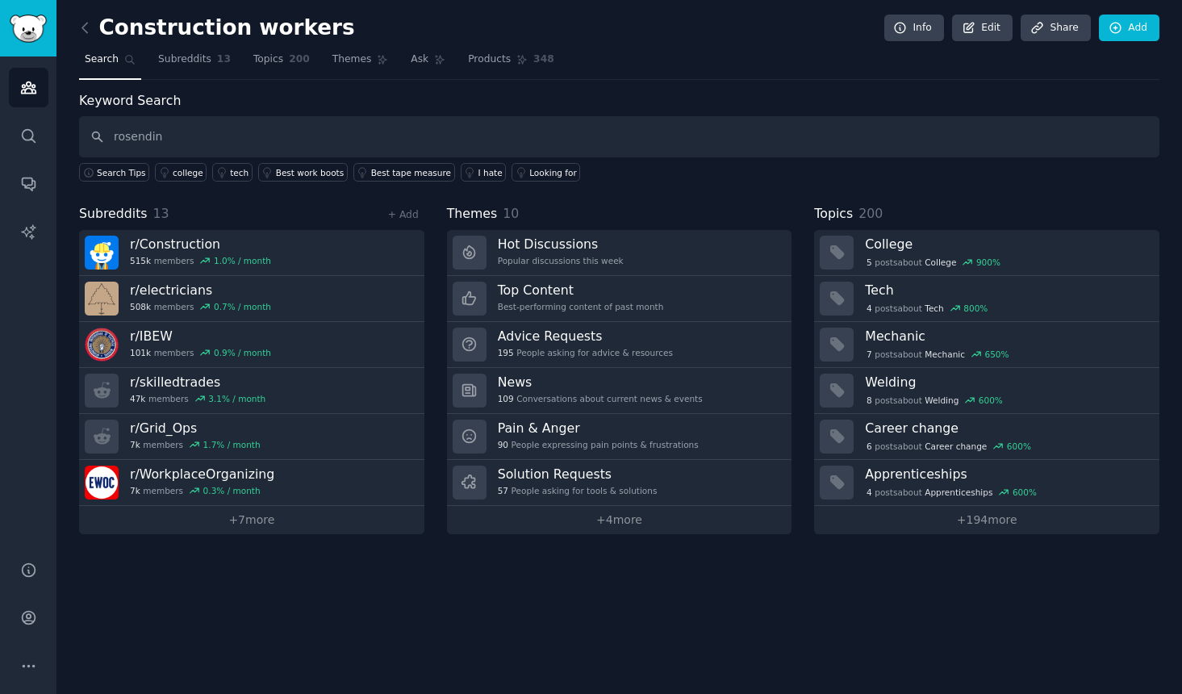
type input "rosendin"
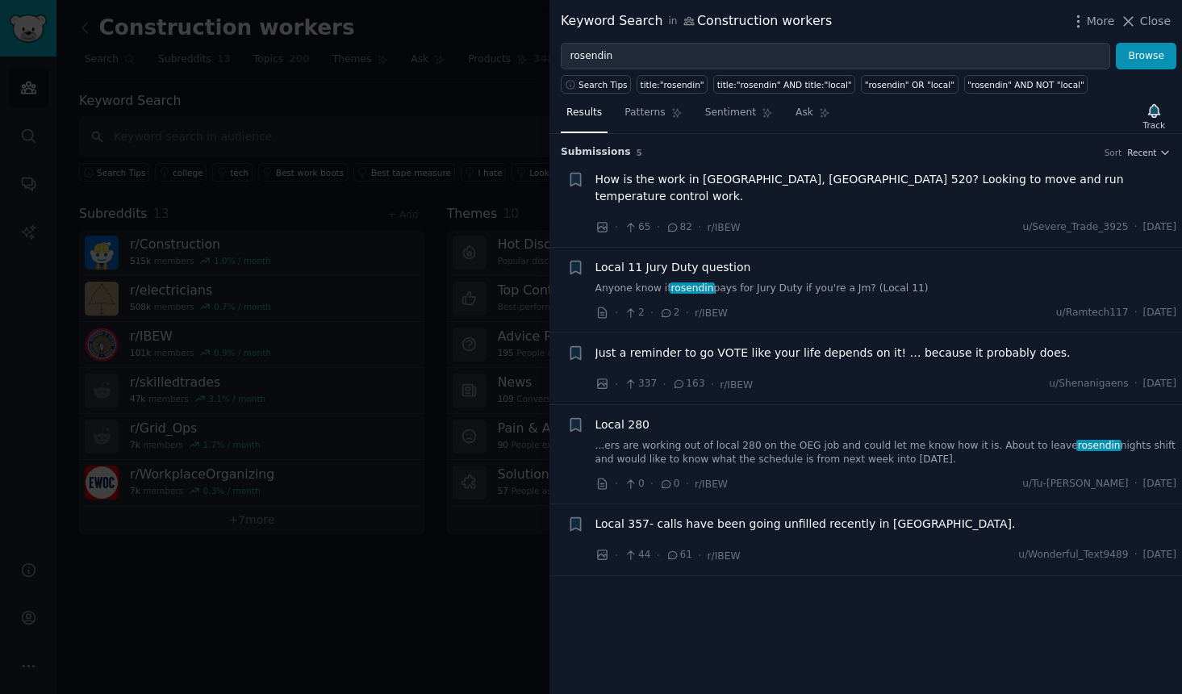
click at [892, 178] on span "How is the work in Austin, TX 520? Looking to move and run temperature control …" at bounding box center [887, 188] width 582 height 34
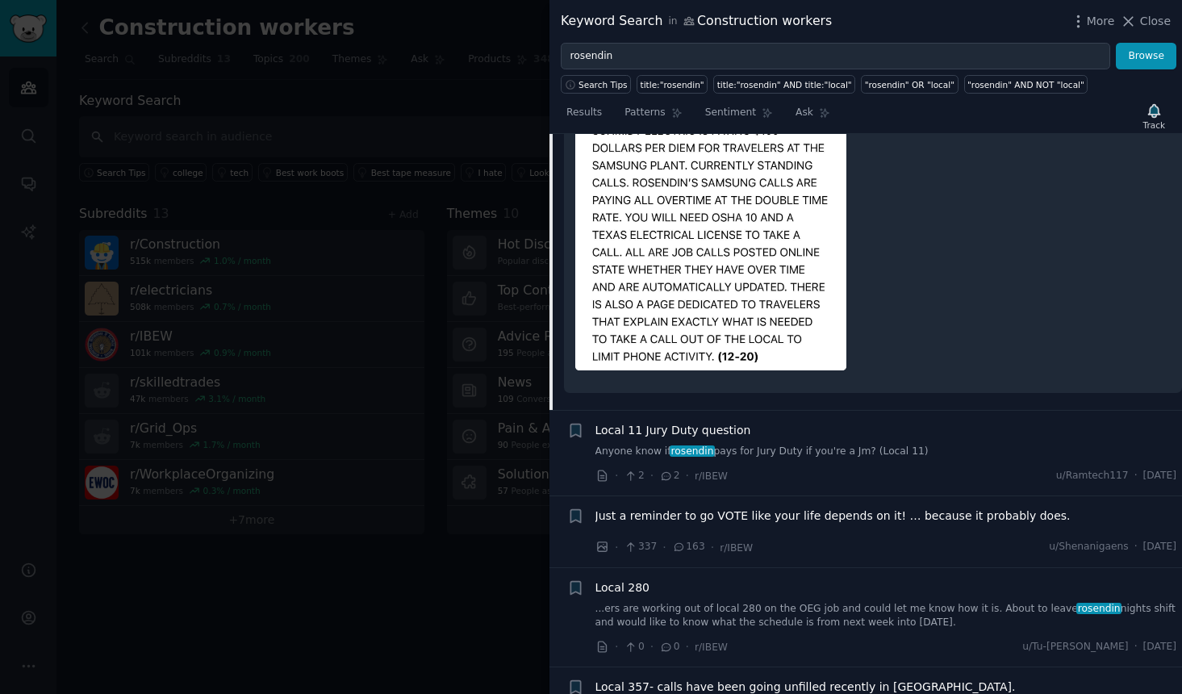
scroll to position [107, 0]
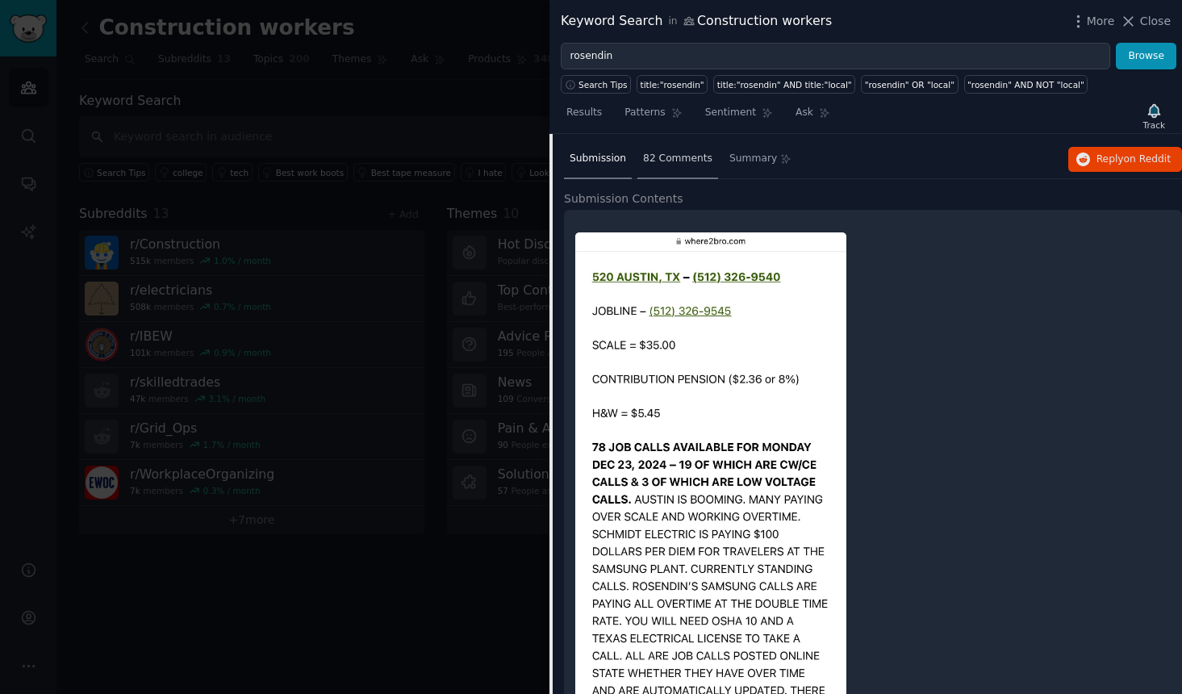
click at [663, 140] on div "82 Comments" at bounding box center [678, 159] width 81 height 39
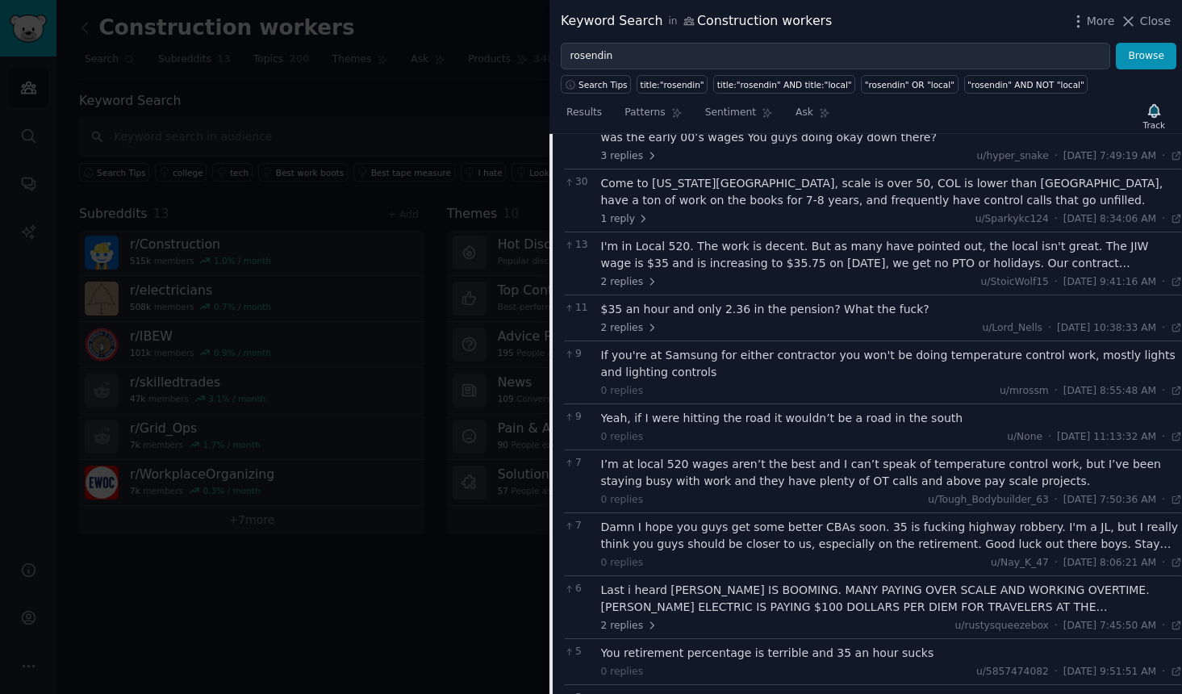
scroll to position [0, 0]
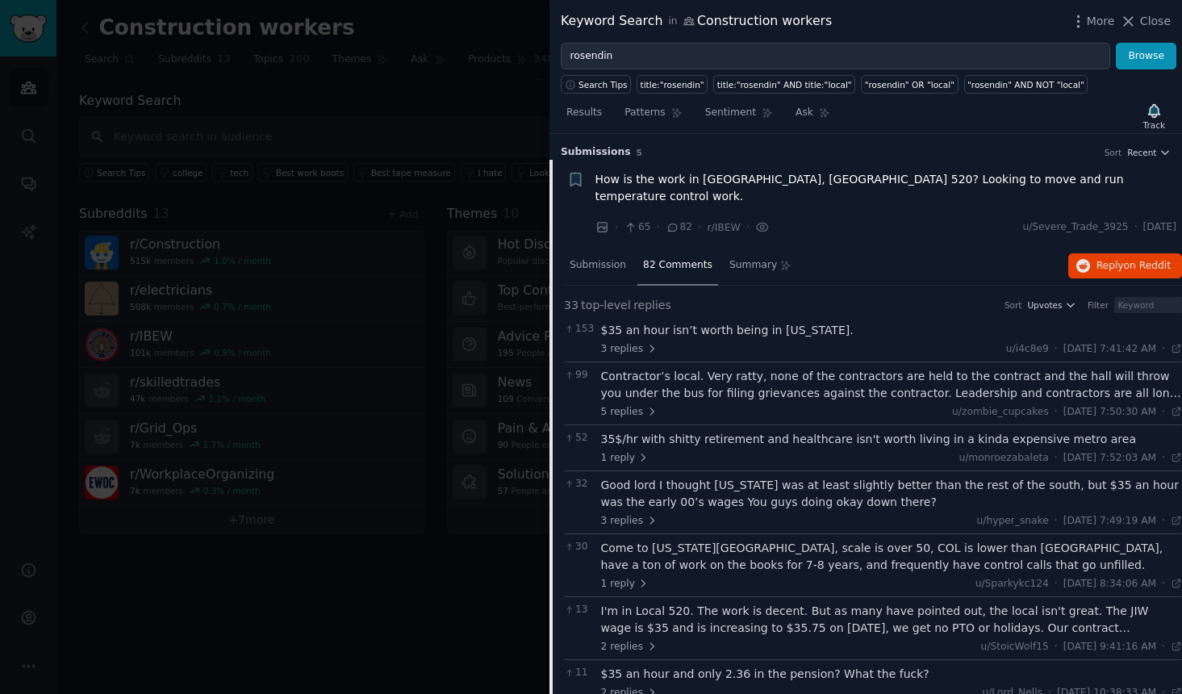
click at [770, 370] on div "Contractor’s local. Very ratty, none of the contractors are held to the contrac…" at bounding box center [892, 385] width 582 height 34
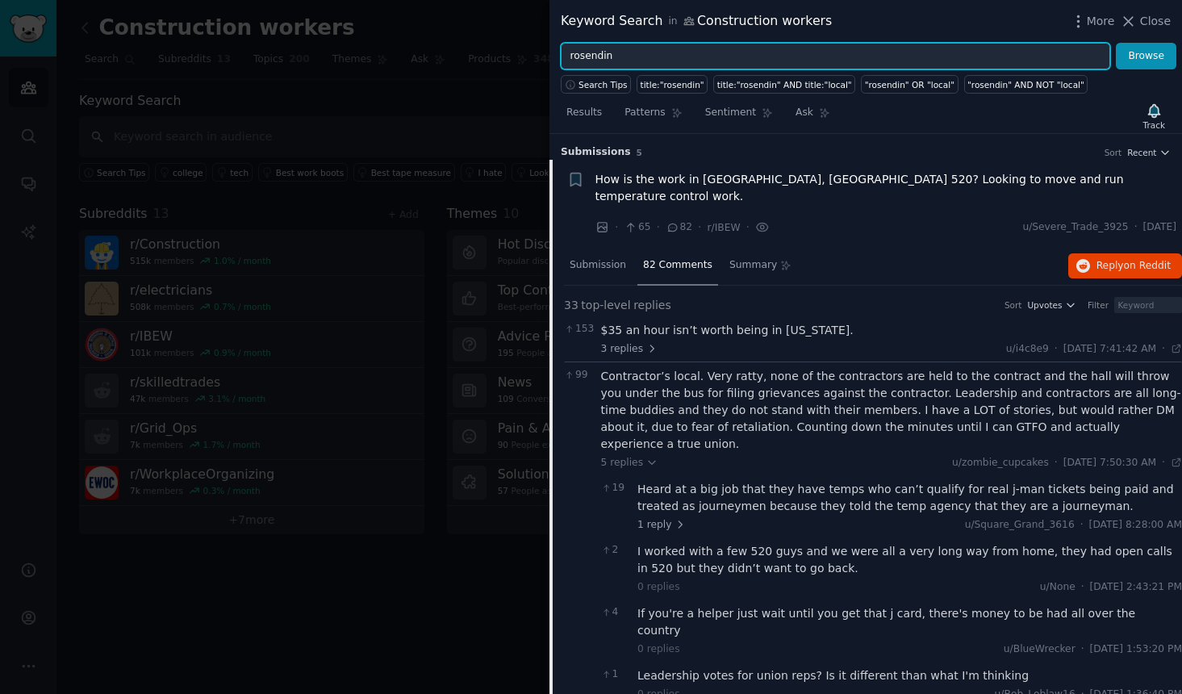
drag, startPoint x: 622, startPoint y: 47, endPoint x: 474, endPoint y: 39, distance: 148.7
click at [479, 39] on div "Keyword Search in Construction workers More Close rosendin Browse Search Tips t…" at bounding box center [591, 347] width 1182 height 694
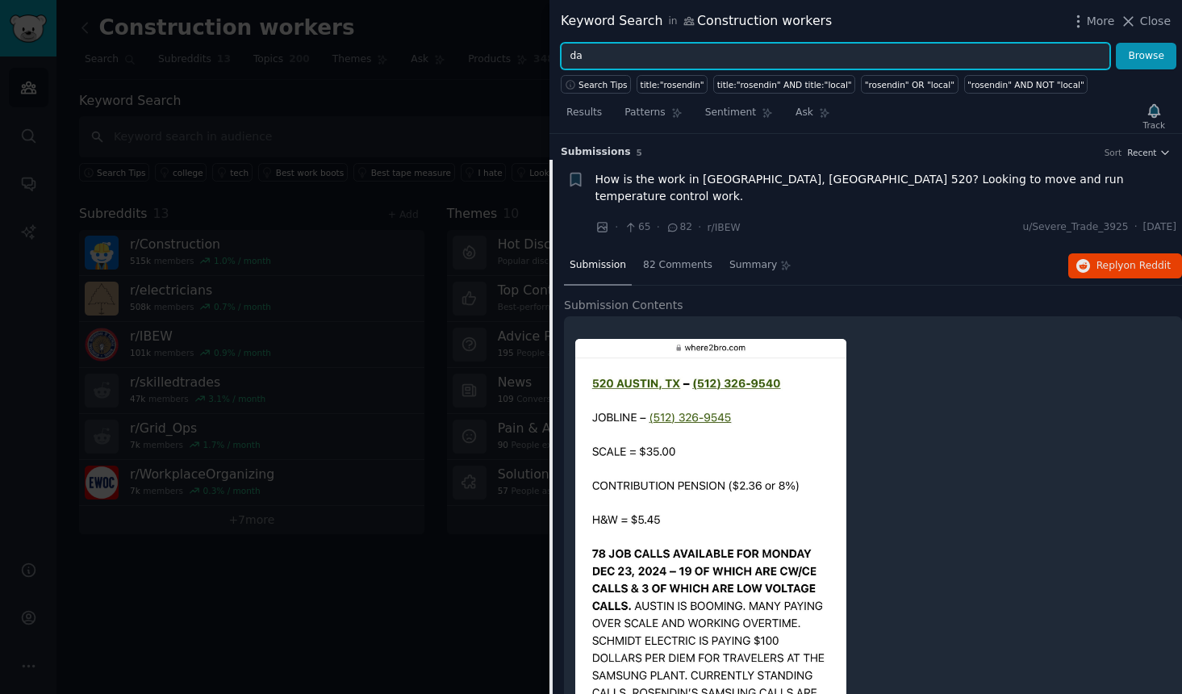
type input "d"
type input "texas"
click at [1116, 43] on button "Browse" at bounding box center [1146, 56] width 61 height 27
